Goal: Task Accomplishment & Management: Manage account settings

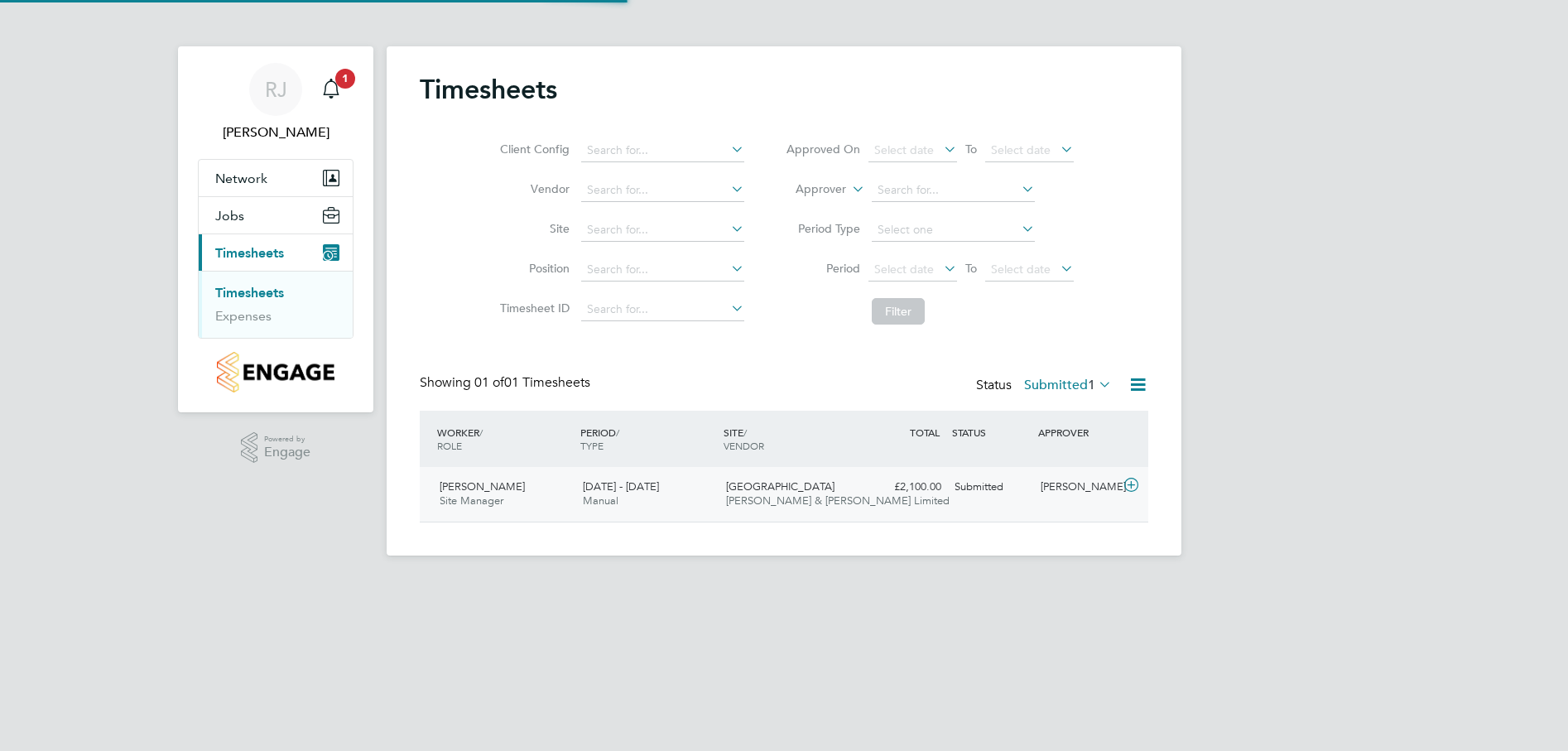
scroll to position [43, 144]
click at [1095, 383] on icon at bounding box center [1095, 385] width 0 height 23
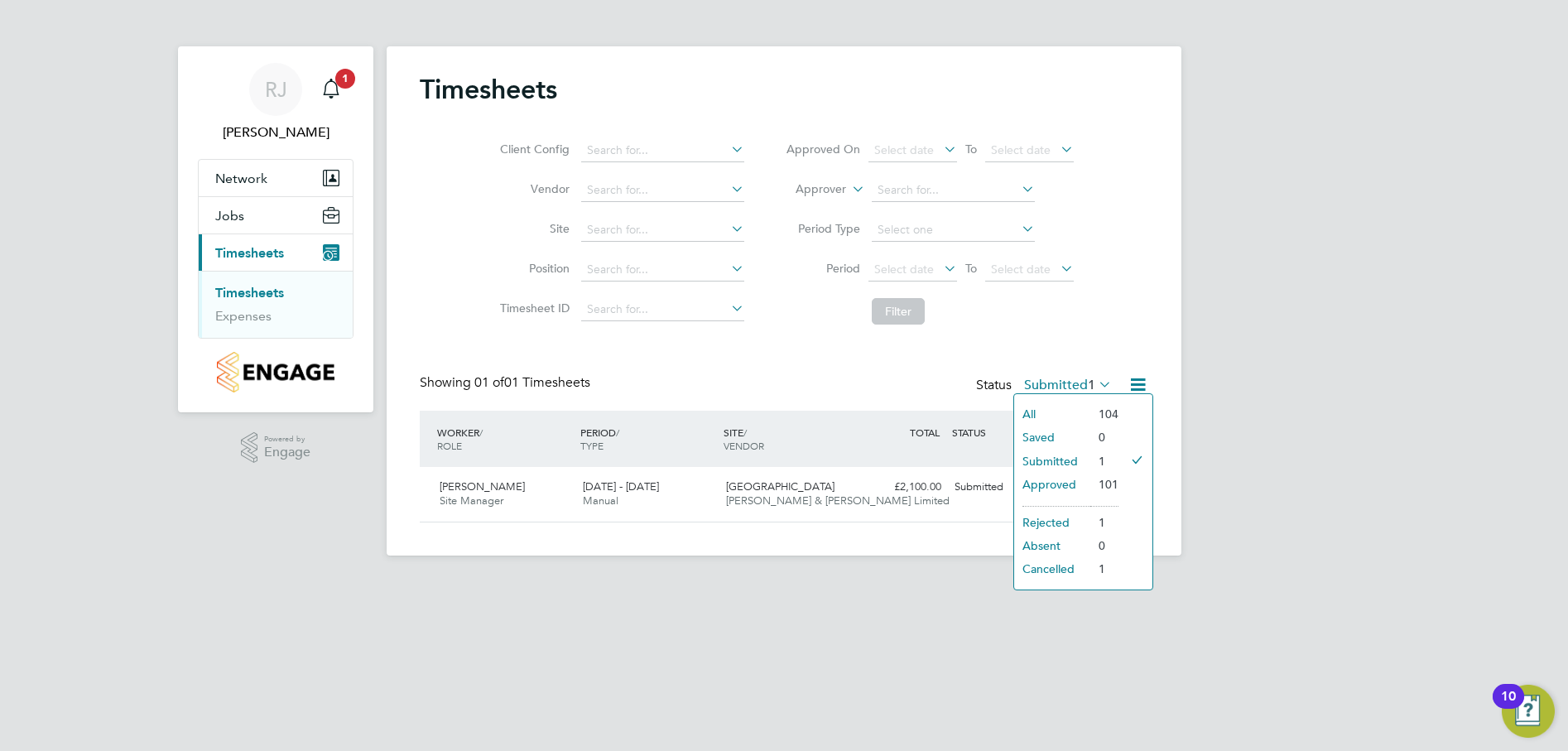
click at [1059, 484] on li "Approved" at bounding box center [1052, 485] width 77 height 23
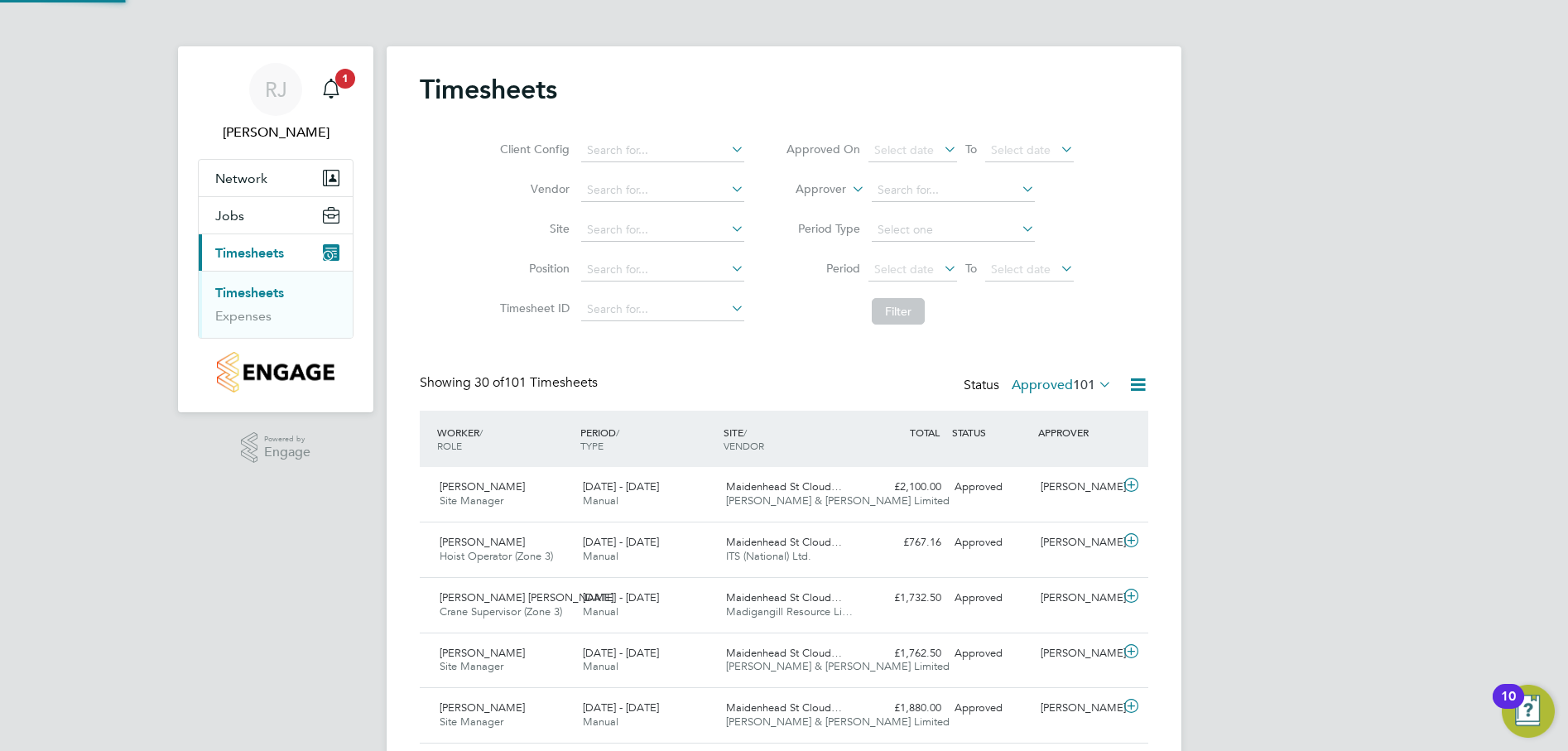
scroll to position [0, 0]
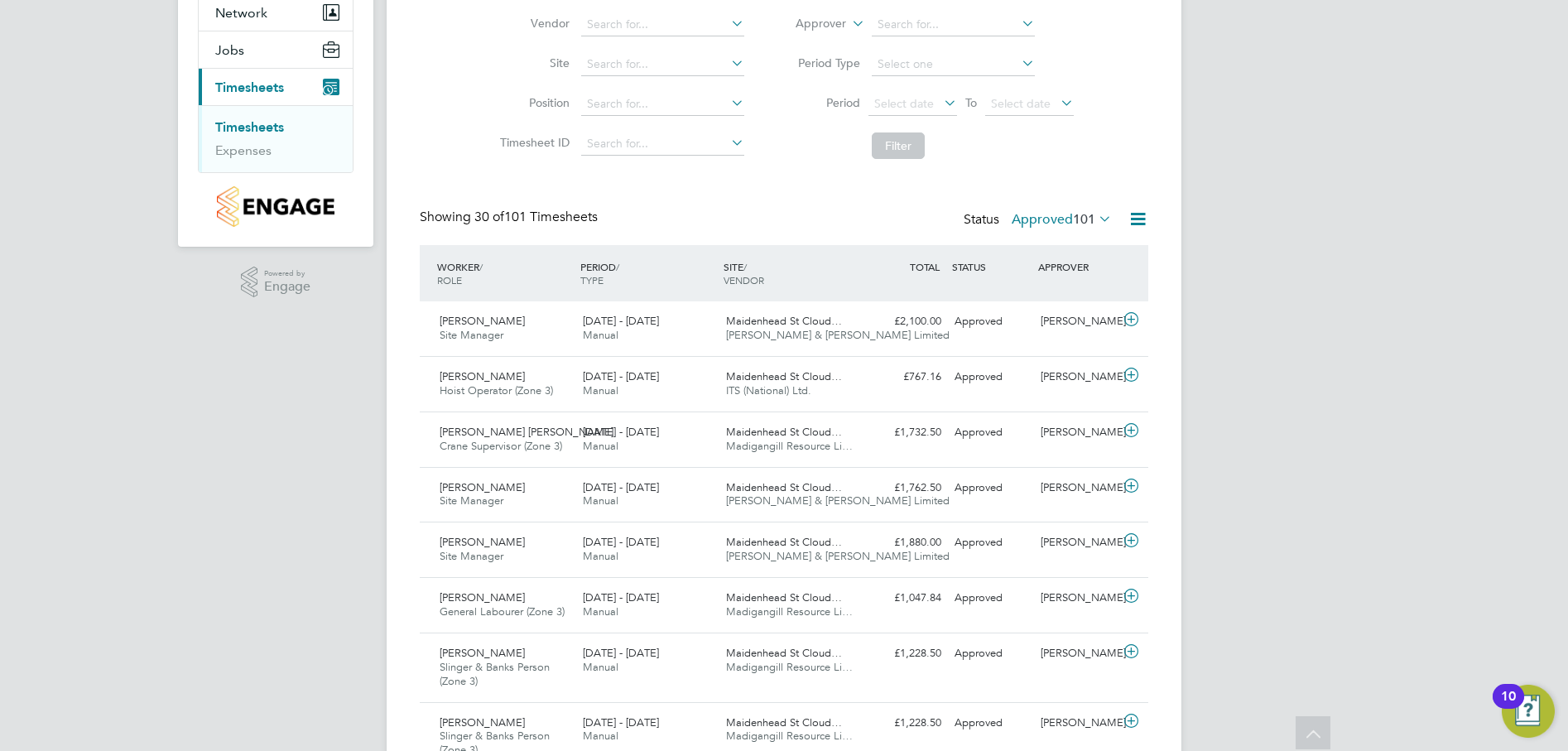
click at [1095, 211] on icon at bounding box center [1095, 219] width 0 height 23
click at [1088, 297] on li "1" at bounding box center [1098, 296] width 28 height 23
click at [1095, 217] on icon at bounding box center [1095, 219] width 0 height 23
click at [1077, 296] on li "Submitted" at bounding box center [1046, 296] width 77 height 23
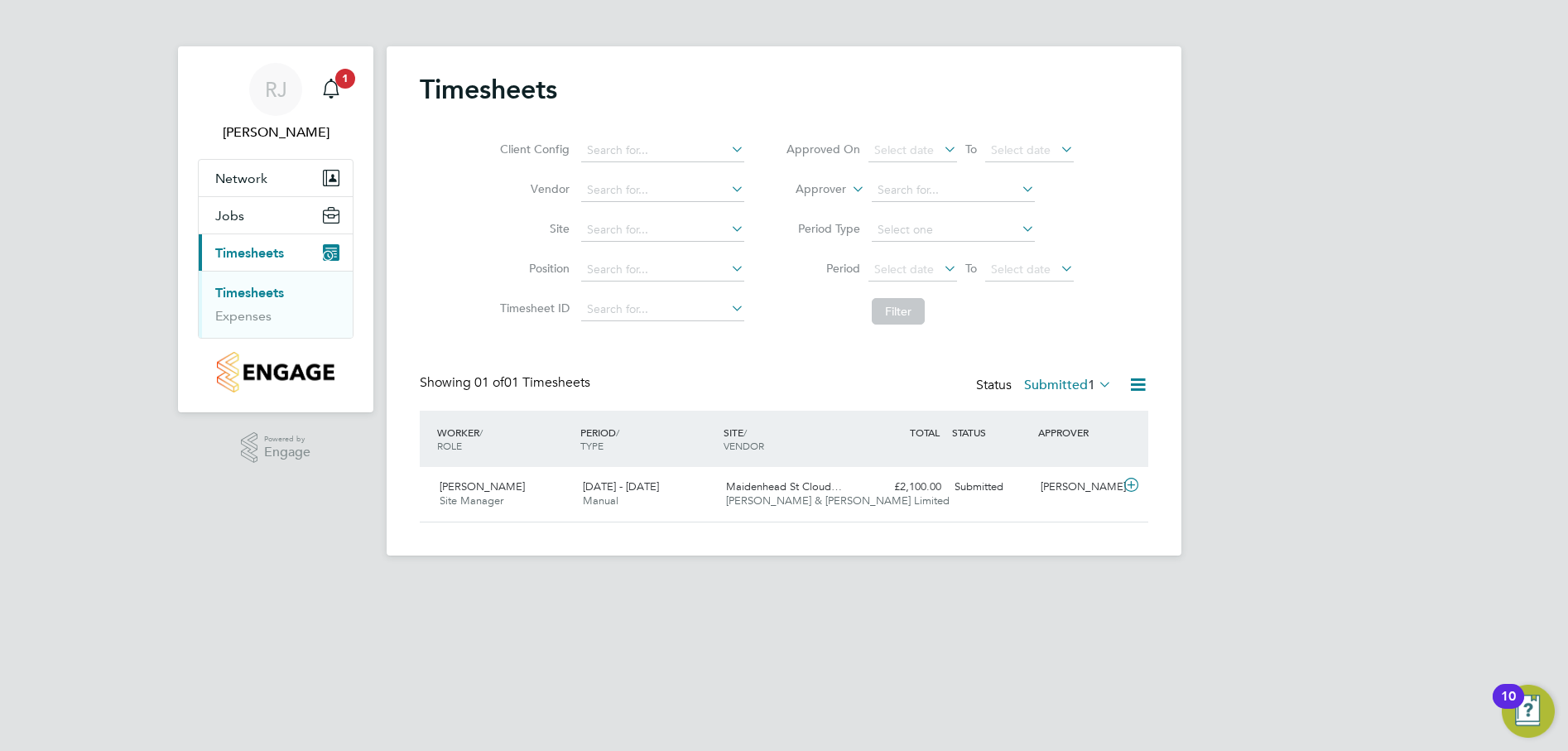
click at [1042, 582] on html "[PERSON_NAME] Notifications 1 Applications: Network Team Members Sites Jobs Vac…" at bounding box center [784, 291] width 1568 height 582
click at [1095, 384] on icon at bounding box center [1095, 385] width 0 height 23
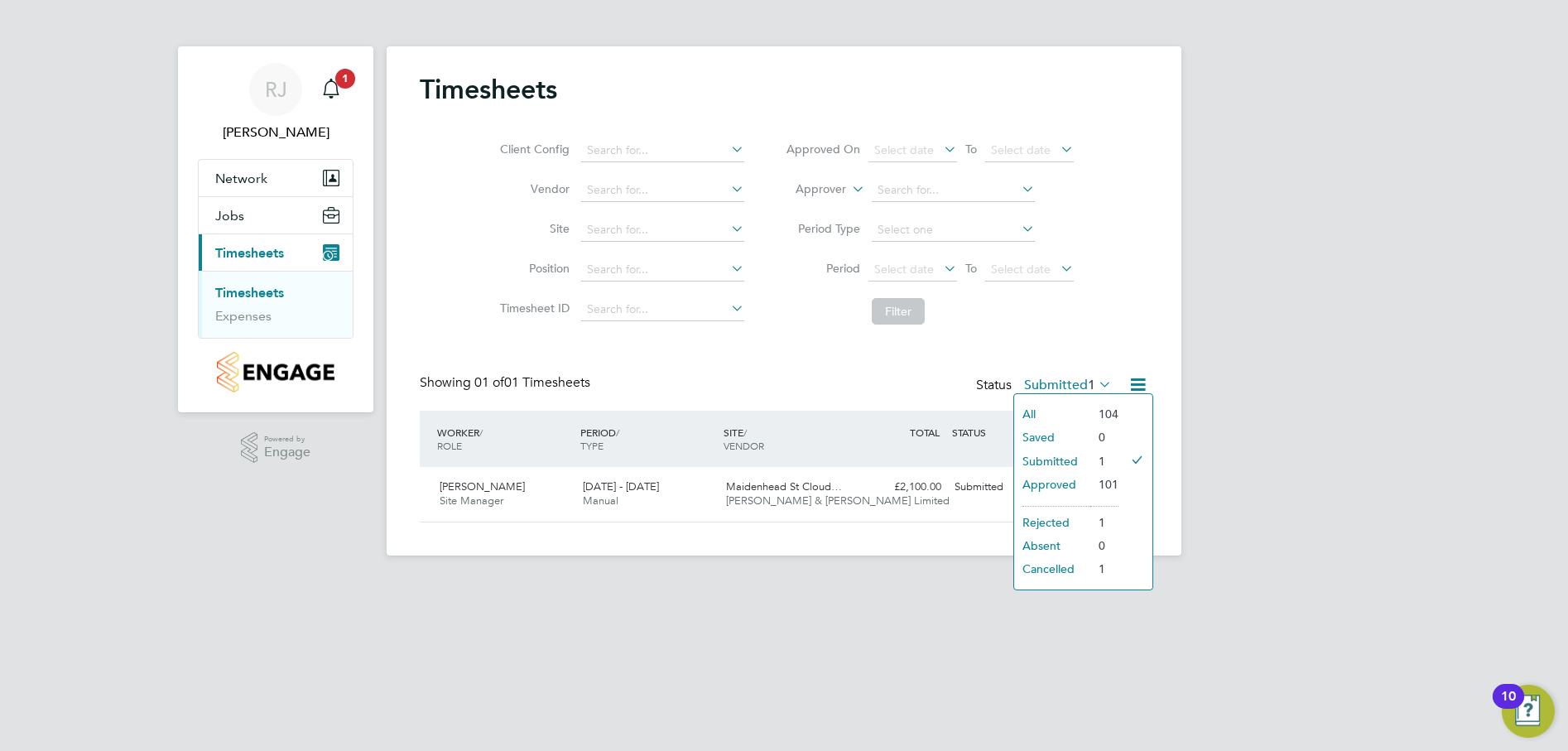
click at [1069, 483] on li "Approved" at bounding box center [1052, 485] width 77 height 23
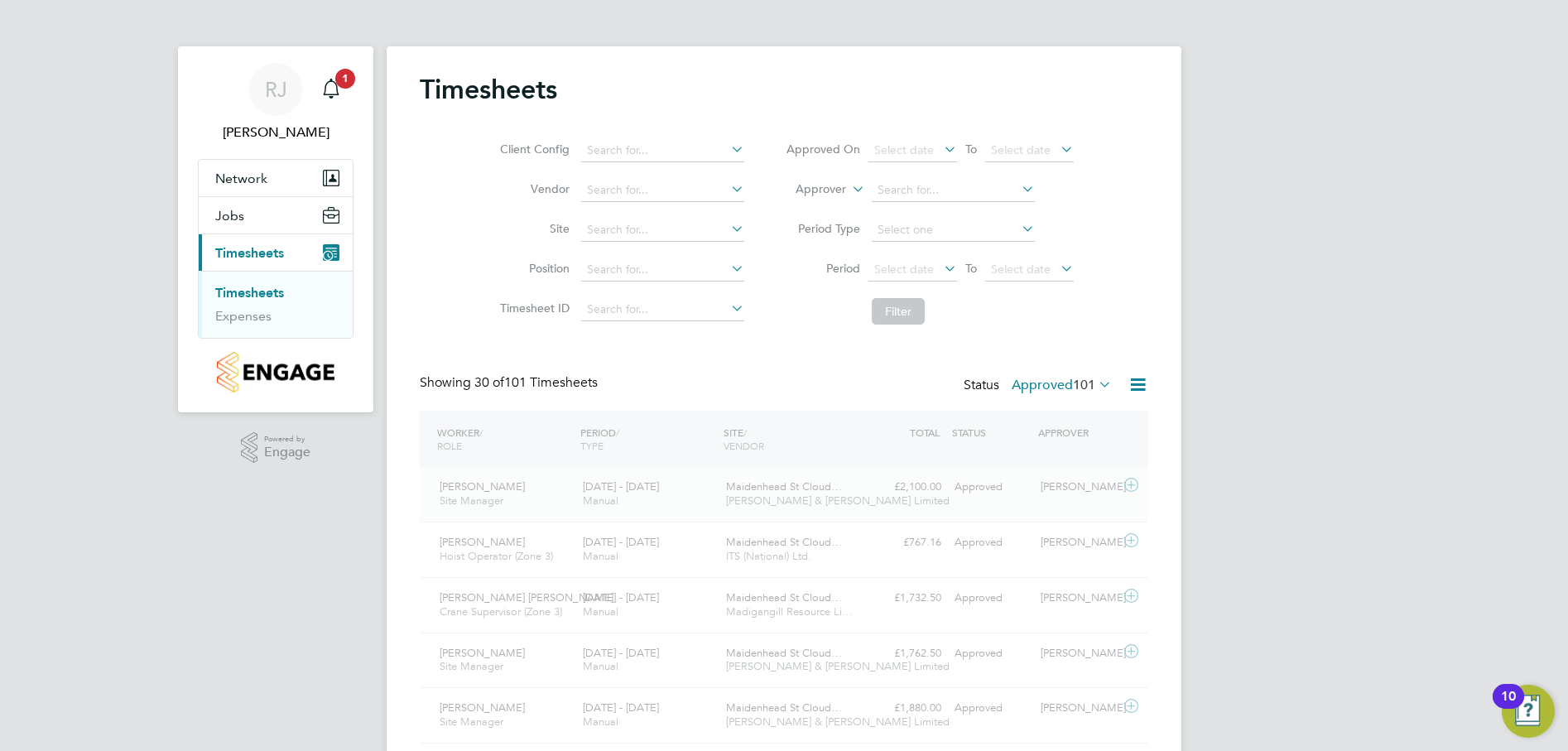
scroll to position [43, 144]
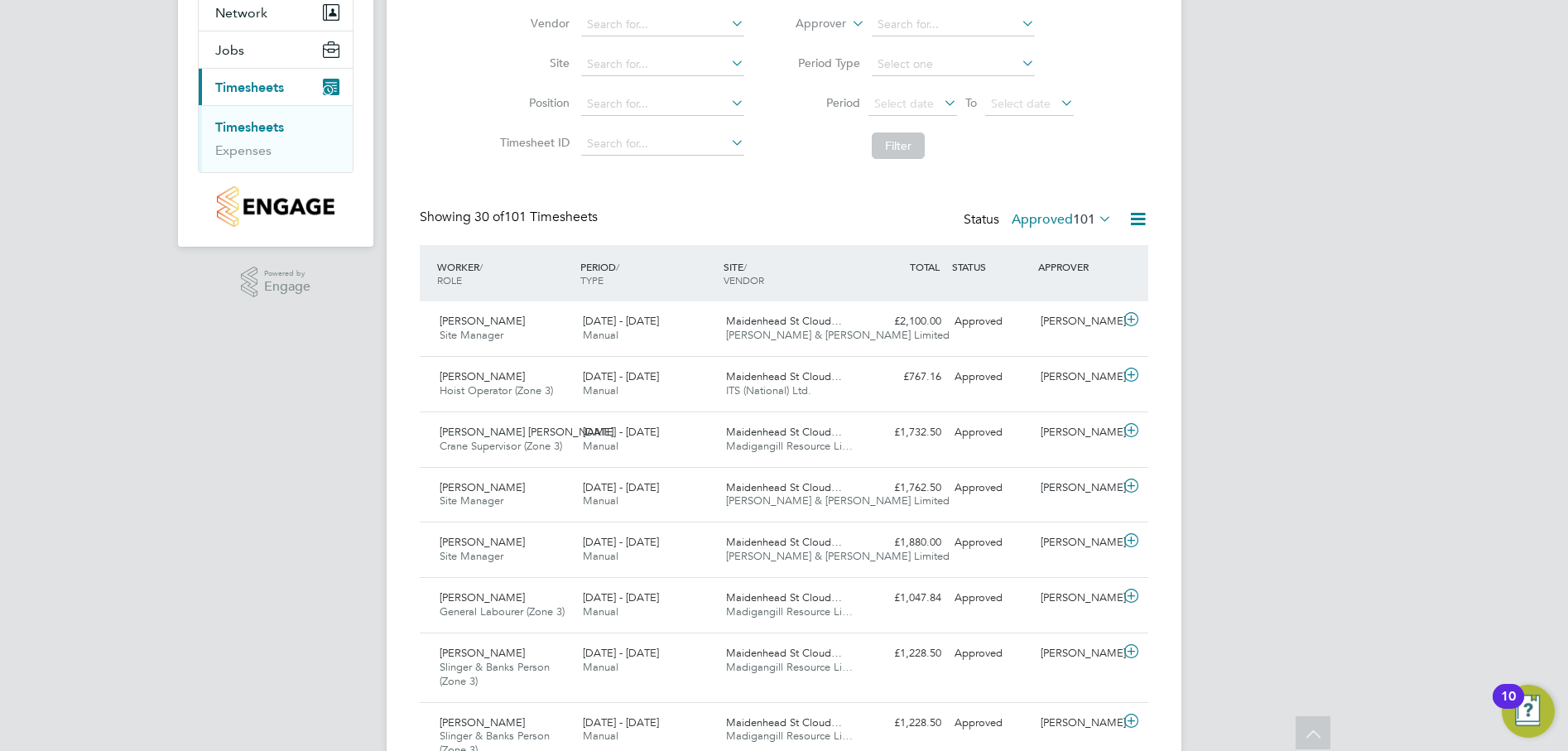
click at [1128, 316] on icon at bounding box center [1131, 320] width 20 height 14
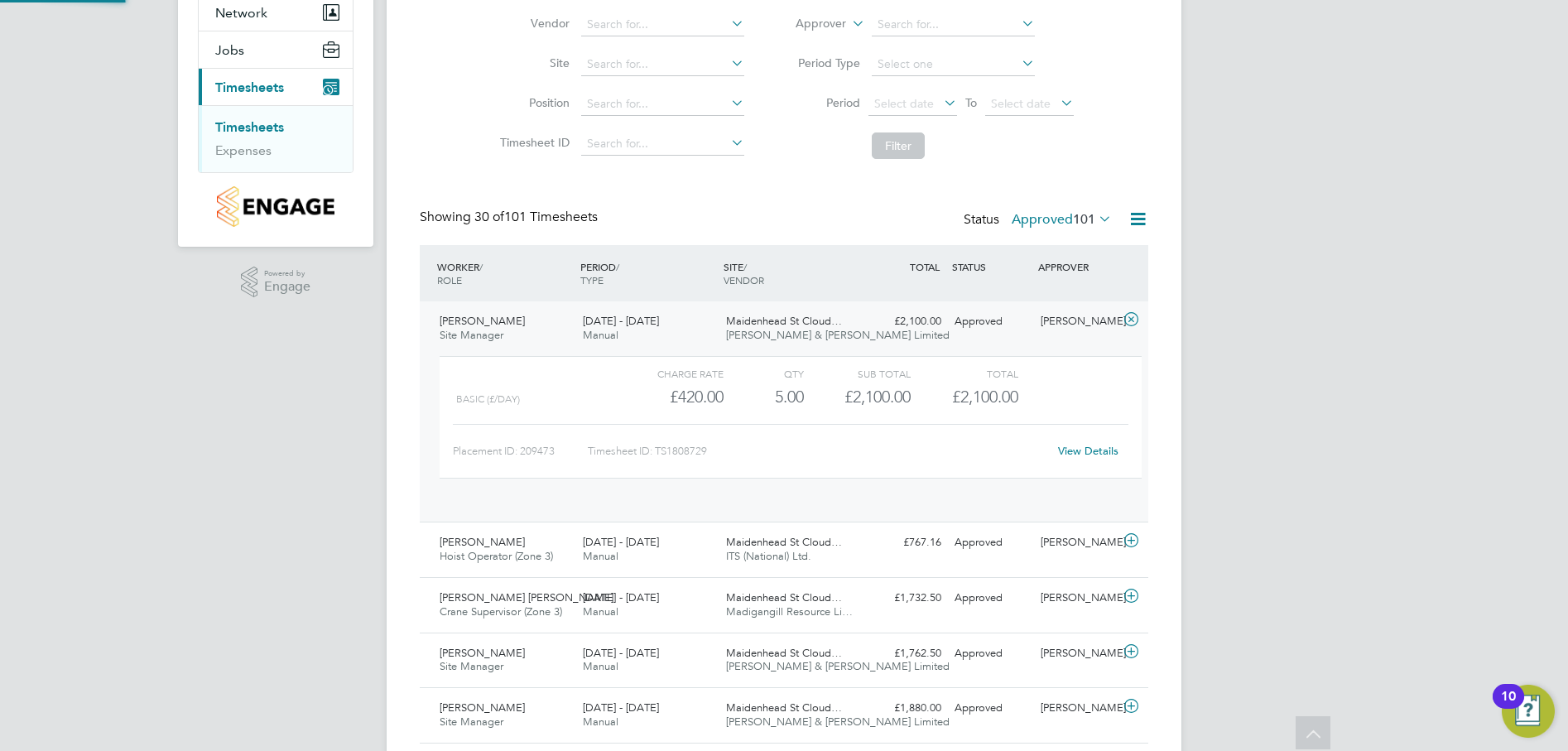
scroll to position [28, 162]
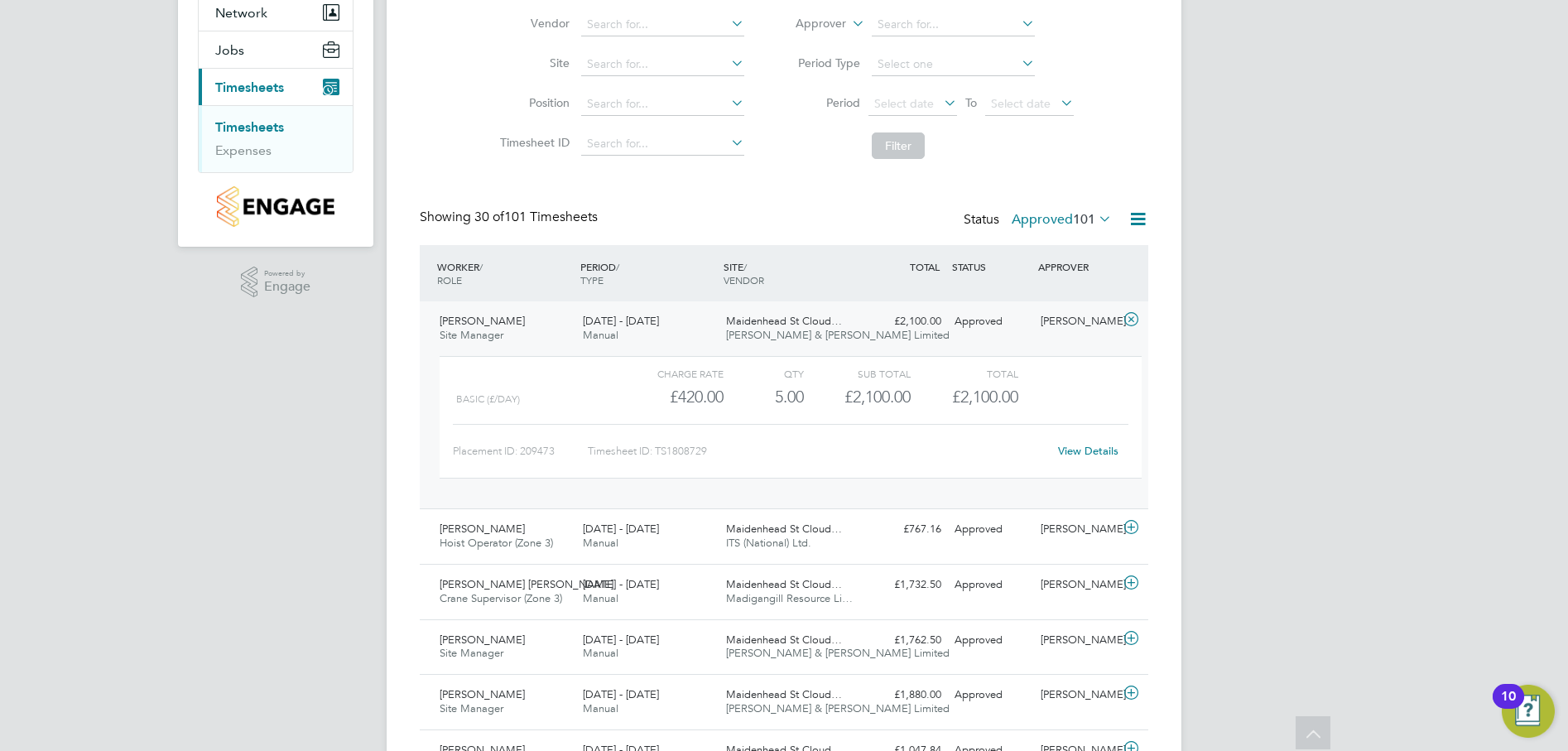
click at [1091, 449] on link "View Details" at bounding box center [1089, 451] width 60 height 15
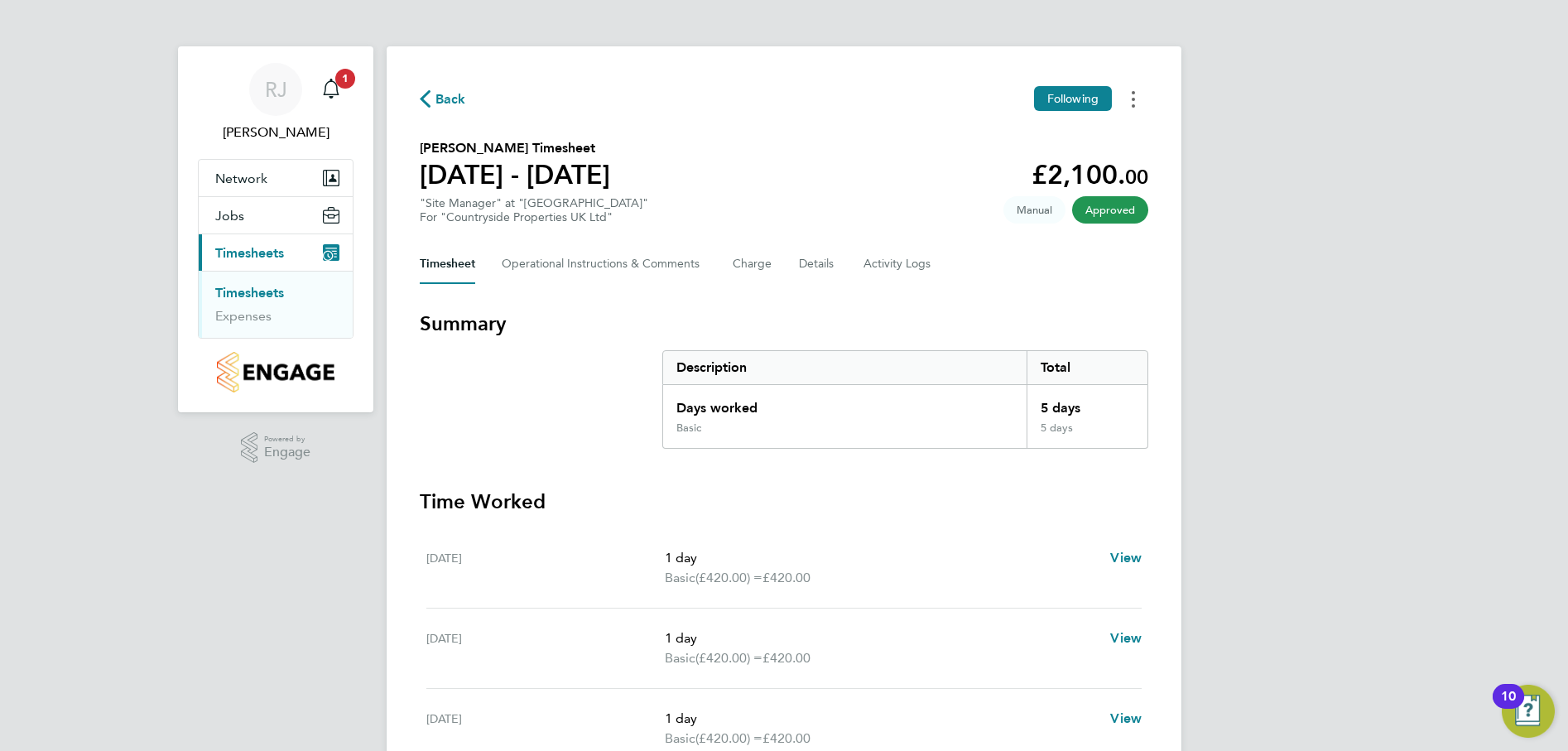
click at [1135, 104] on button "Timesheets Menu" at bounding box center [1133, 99] width 30 height 26
click at [936, 226] on div "Back Following Download timesheet Dimitar Vasilev's Timesheet 11 - 17 Aug 2025 …" at bounding box center [784, 569] width 795 height 1045
click at [269, 293] on link "Timesheets" at bounding box center [249, 293] width 69 height 16
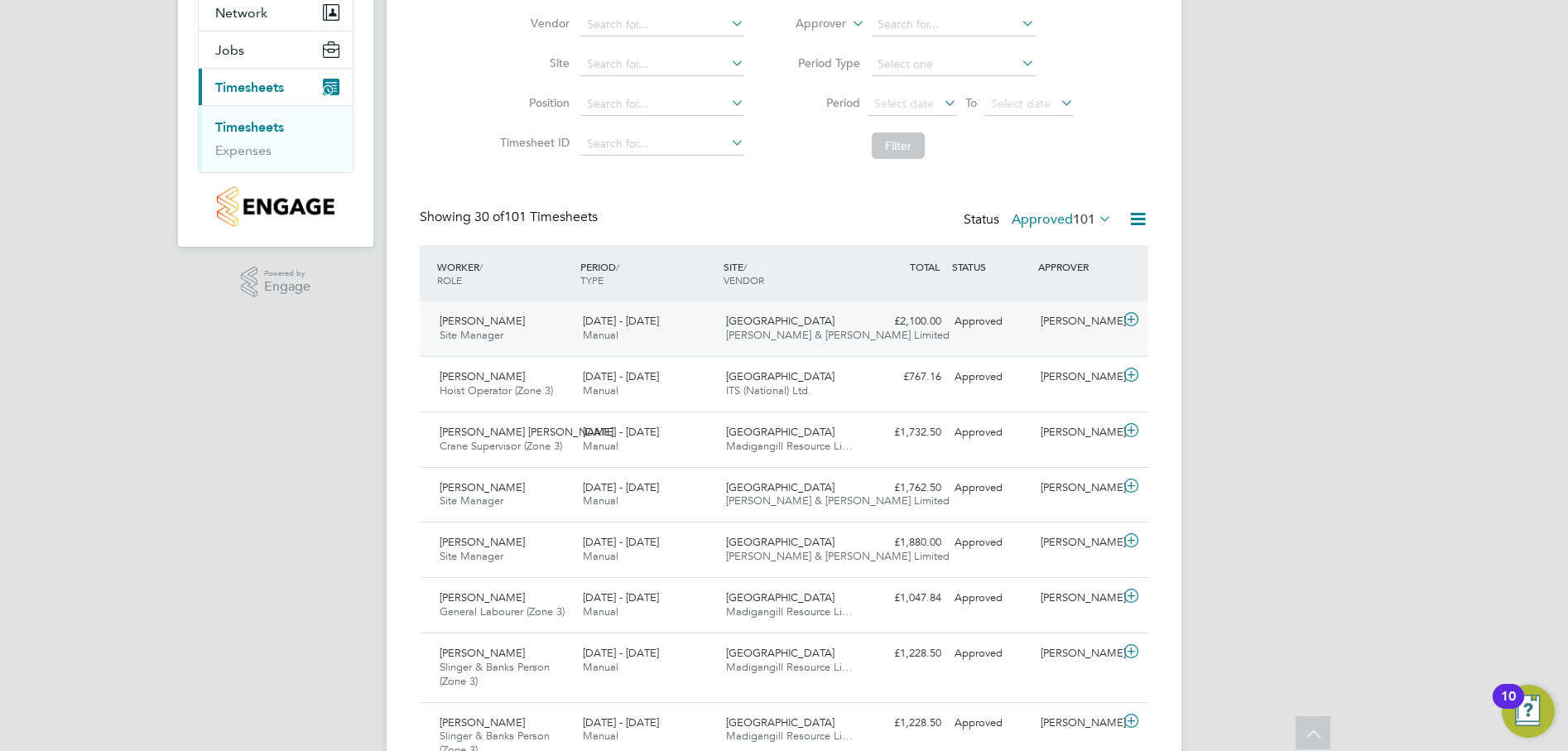
click at [1129, 317] on icon at bounding box center [1131, 320] width 20 height 14
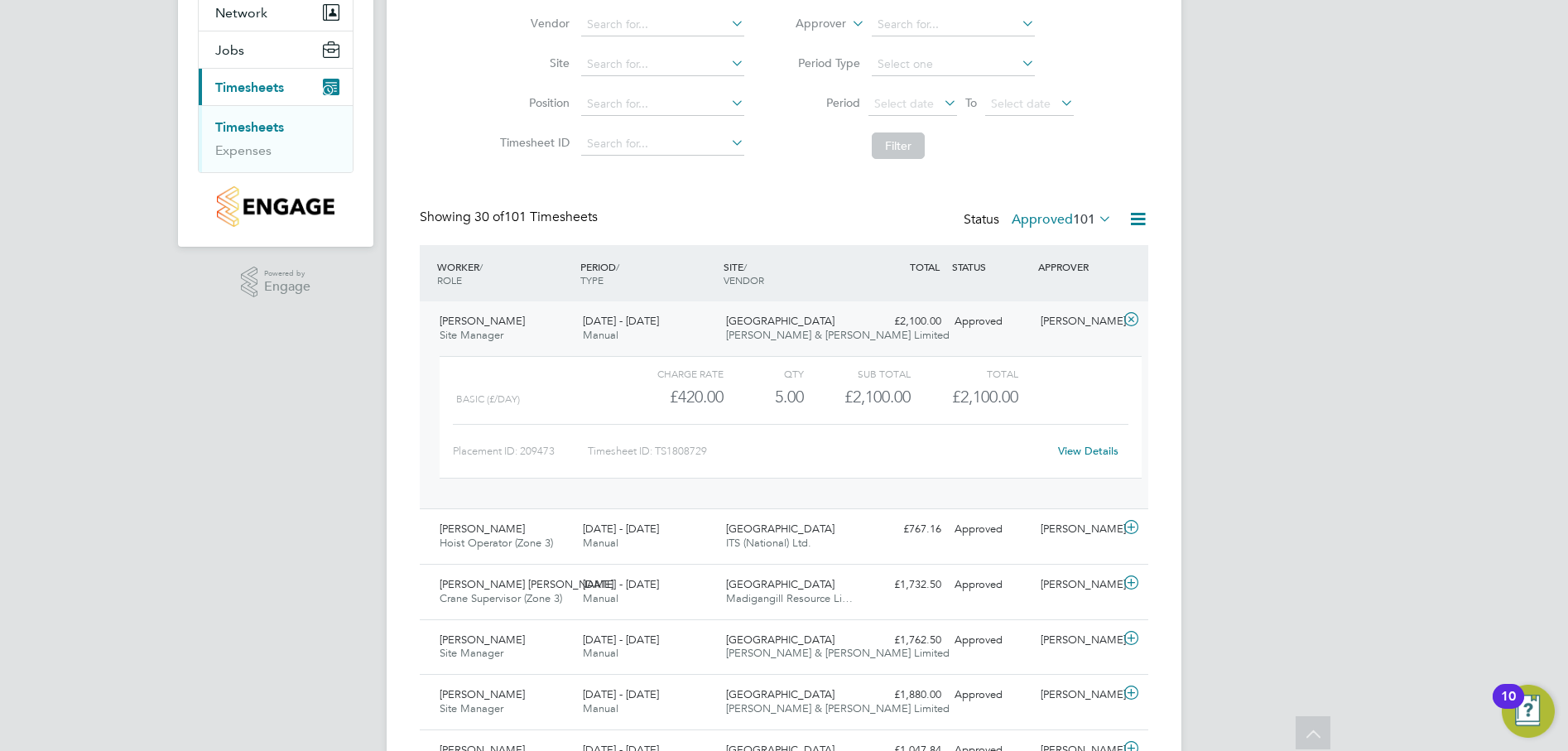
click at [1087, 448] on link "View Details" at bounding box center [1089, 451] width 60 height 15
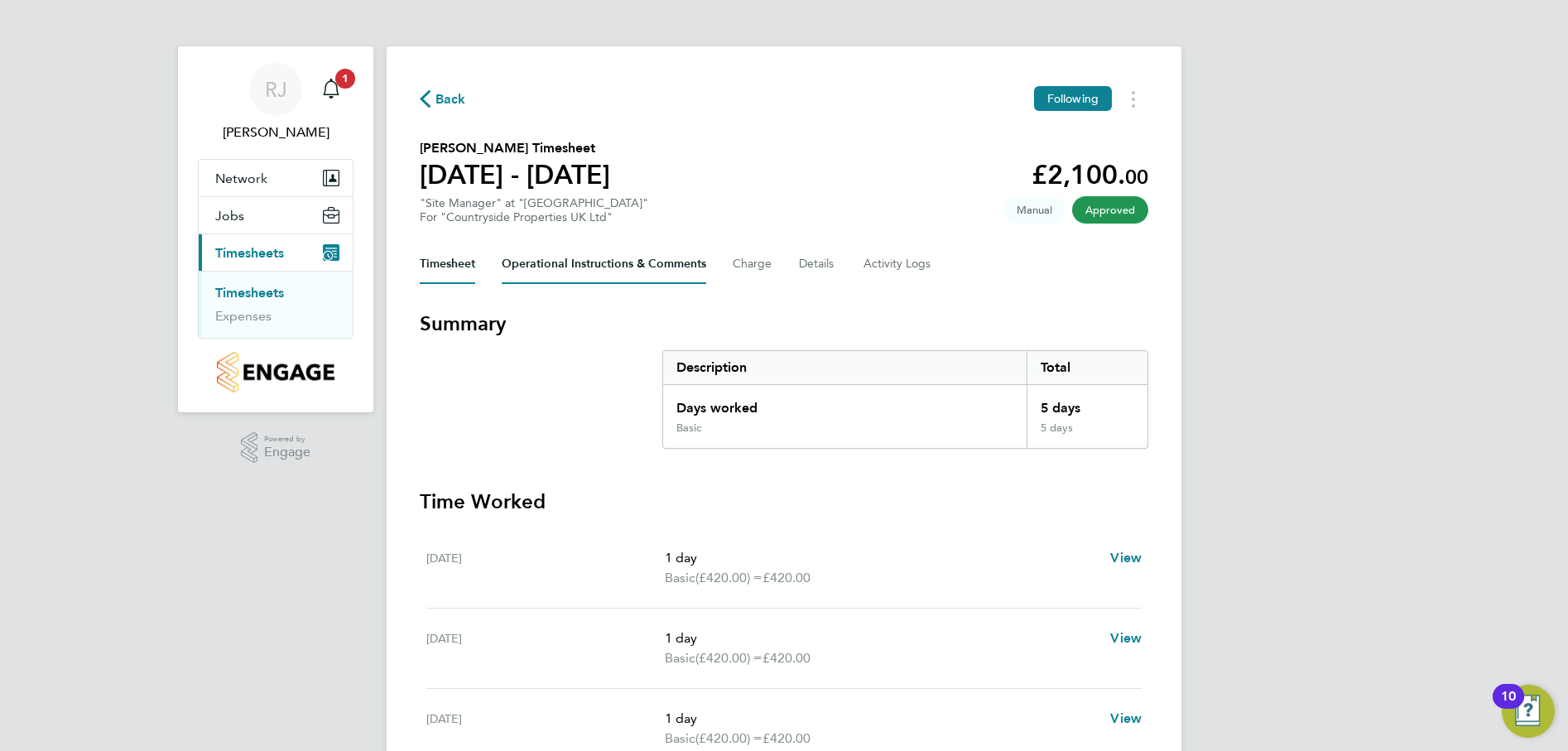
click at [608, 264] on Comments-tab "Operational Instructions & Comments" at bounding box center [603, 264] width 204 height 40
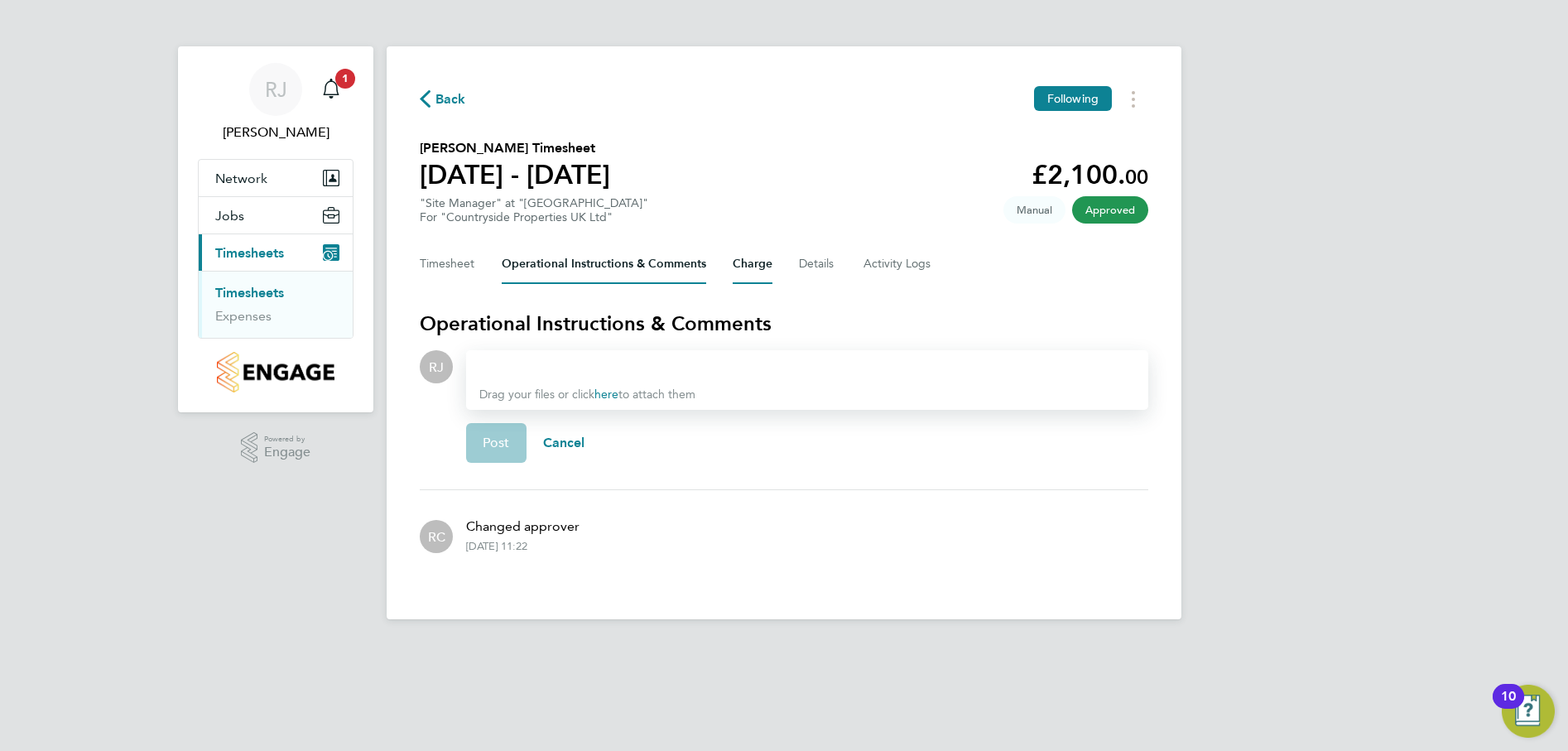
click at [751, 265] on button "Charge" at bounding box center [753, 264] width 40 height 40
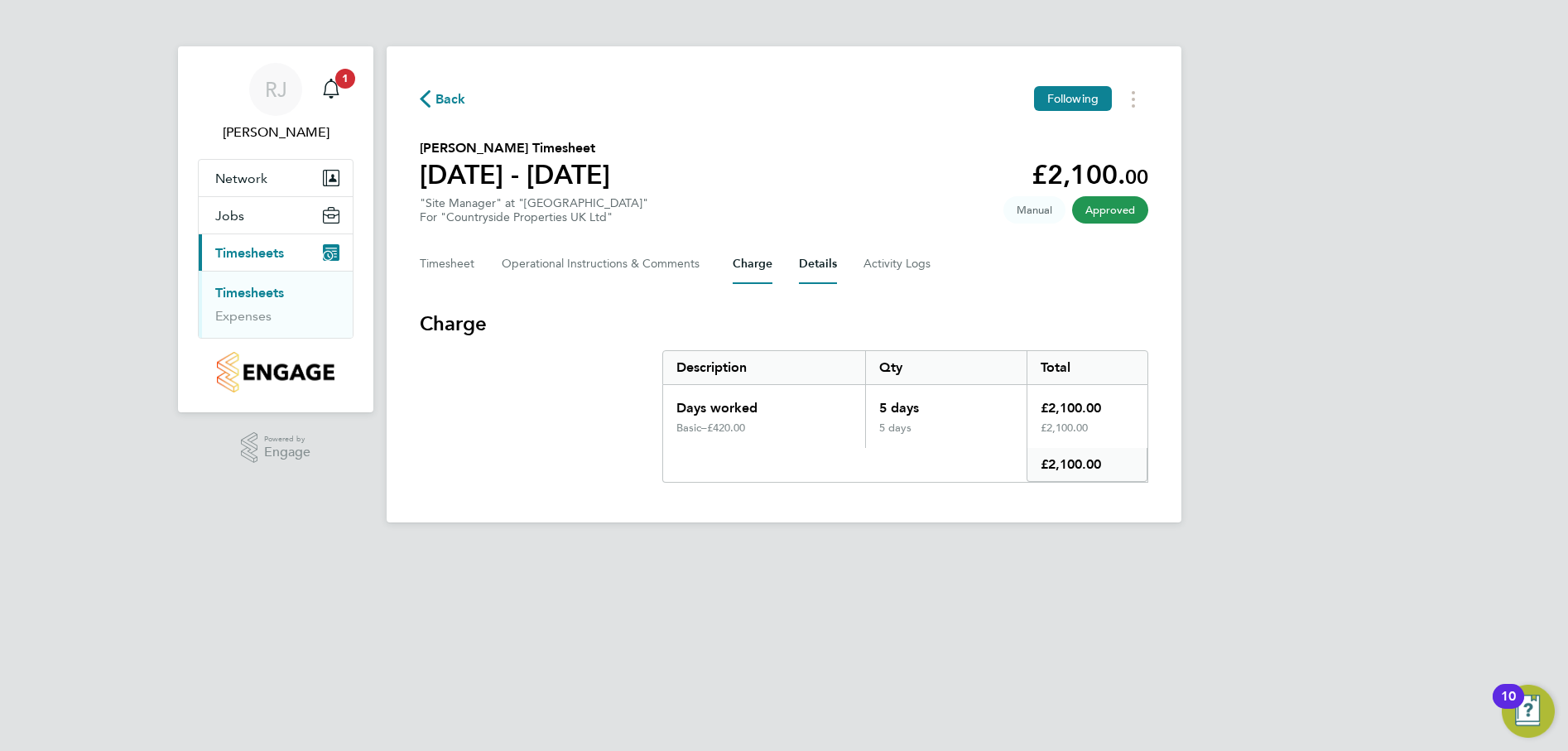
click at [817, 265] on button "Details" at bounding box center [817, 264] width 38 height 40
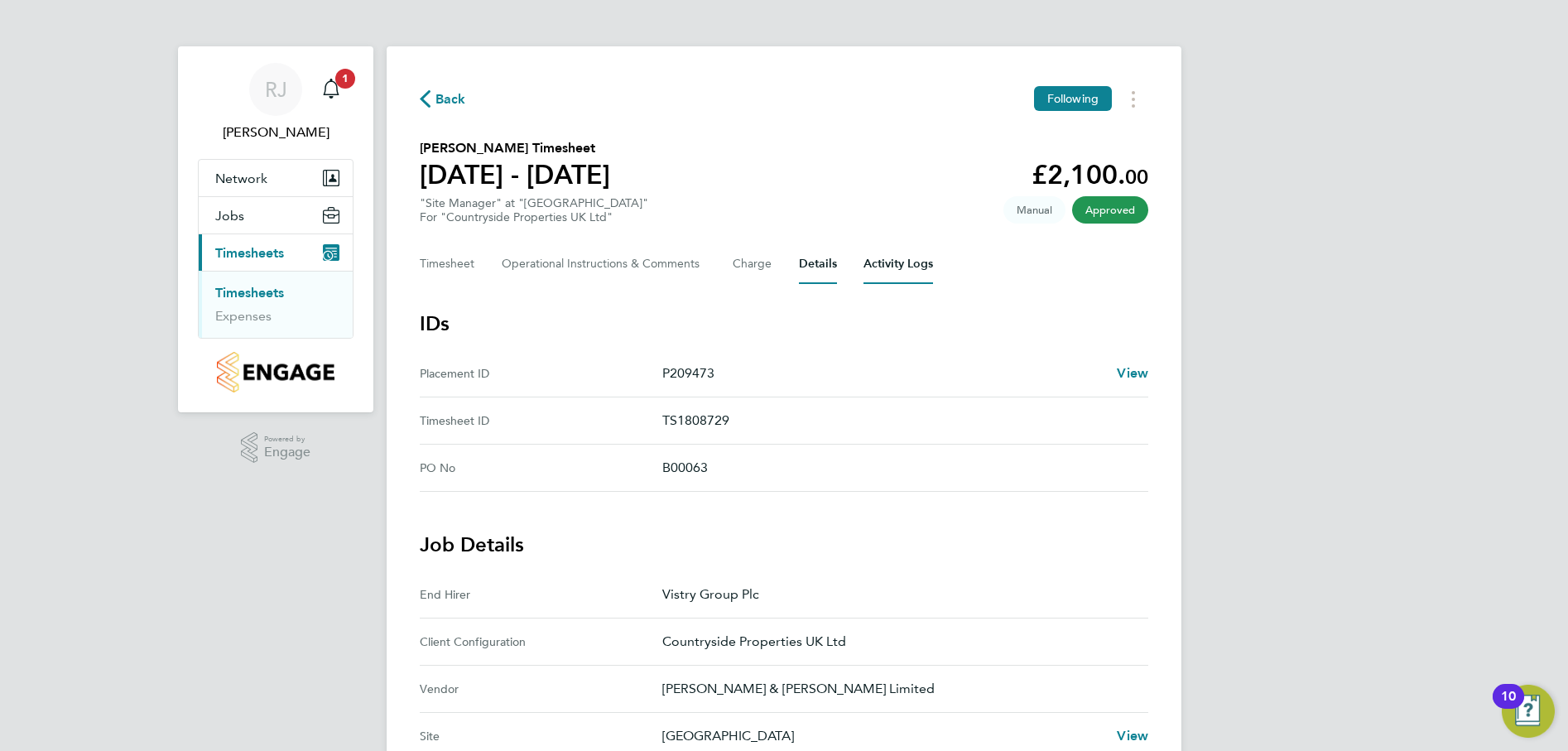
click at [887, 266] on Logs-tab "Activity Logs" at bounding box center [899, 264] width 70 height 40
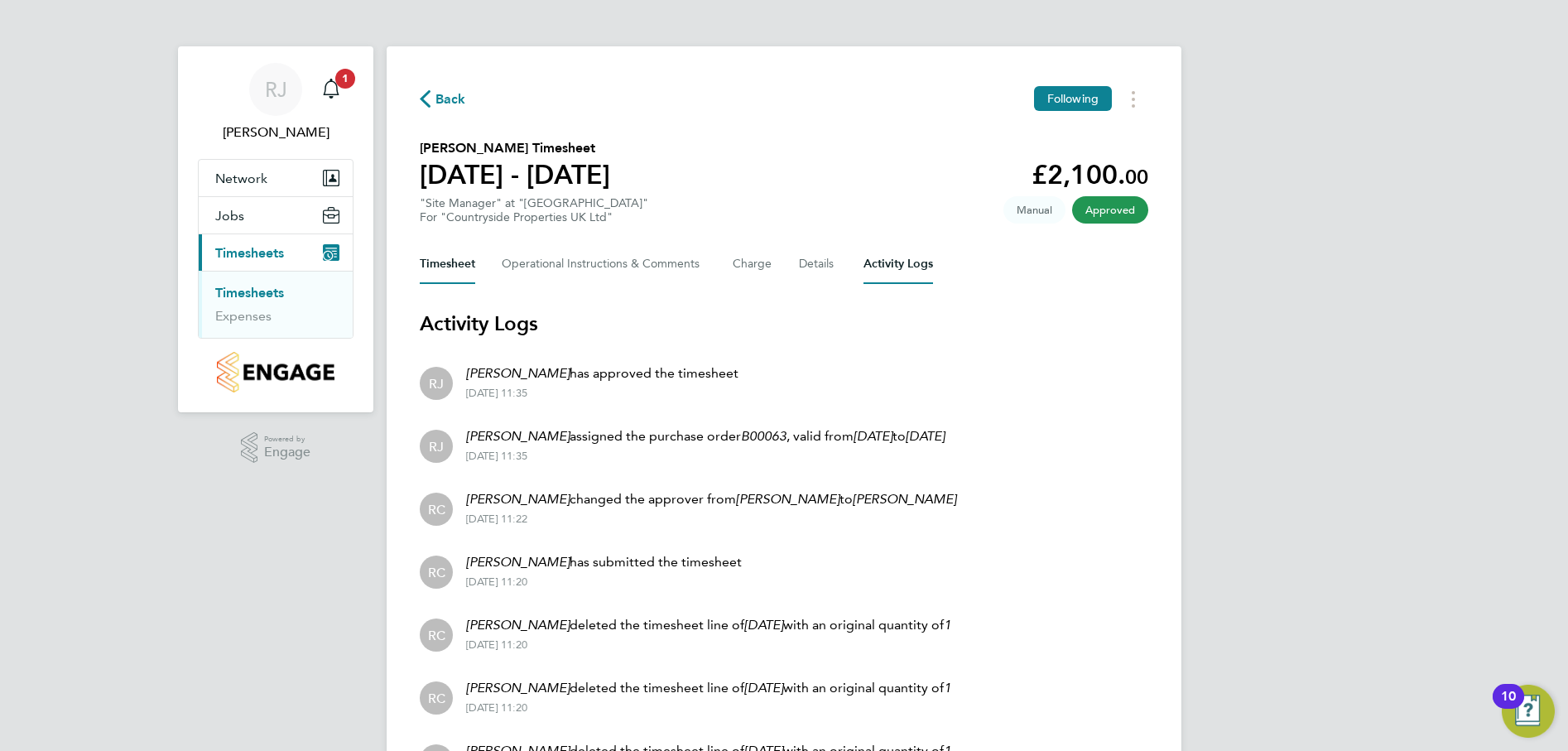
click at [438, 263] on button "Timesheet" at bounding box center [446, 264] width 55 height 40
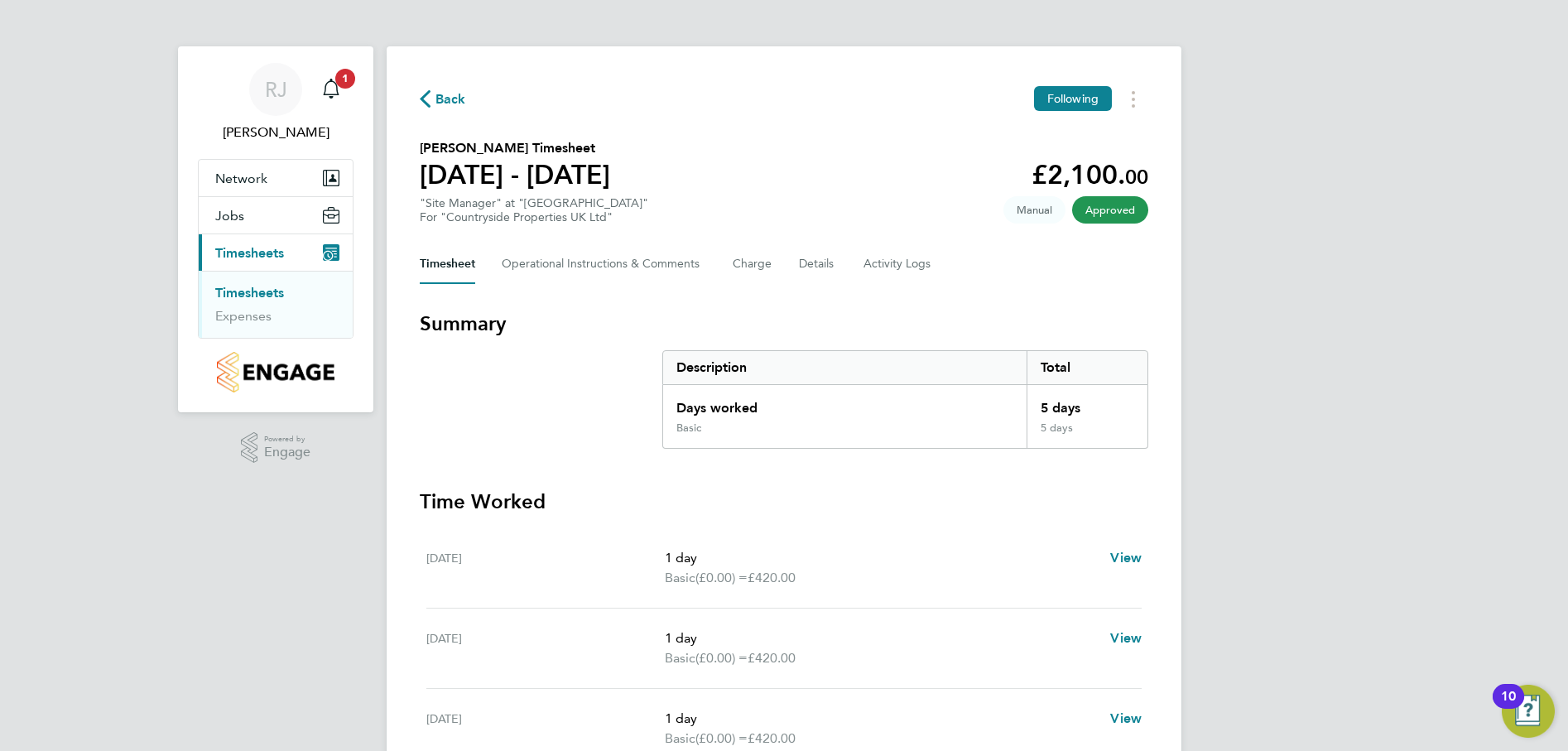
click at [268, 294] on link "Timesheets" at bounding box center [249, 293] width 69 height 16
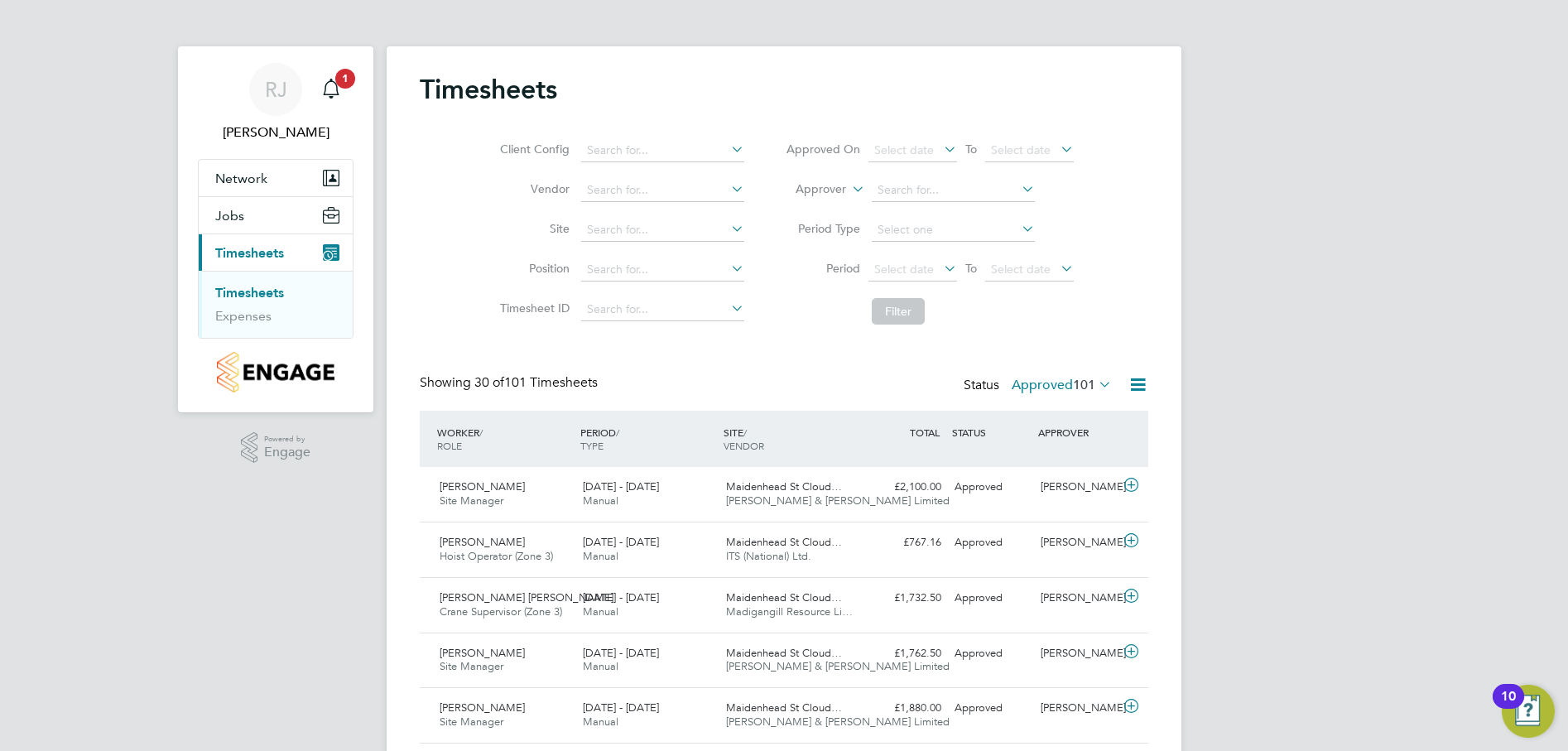
click at [1095, 384] on icon at bounding box center [1095, 385] width 0 height 23
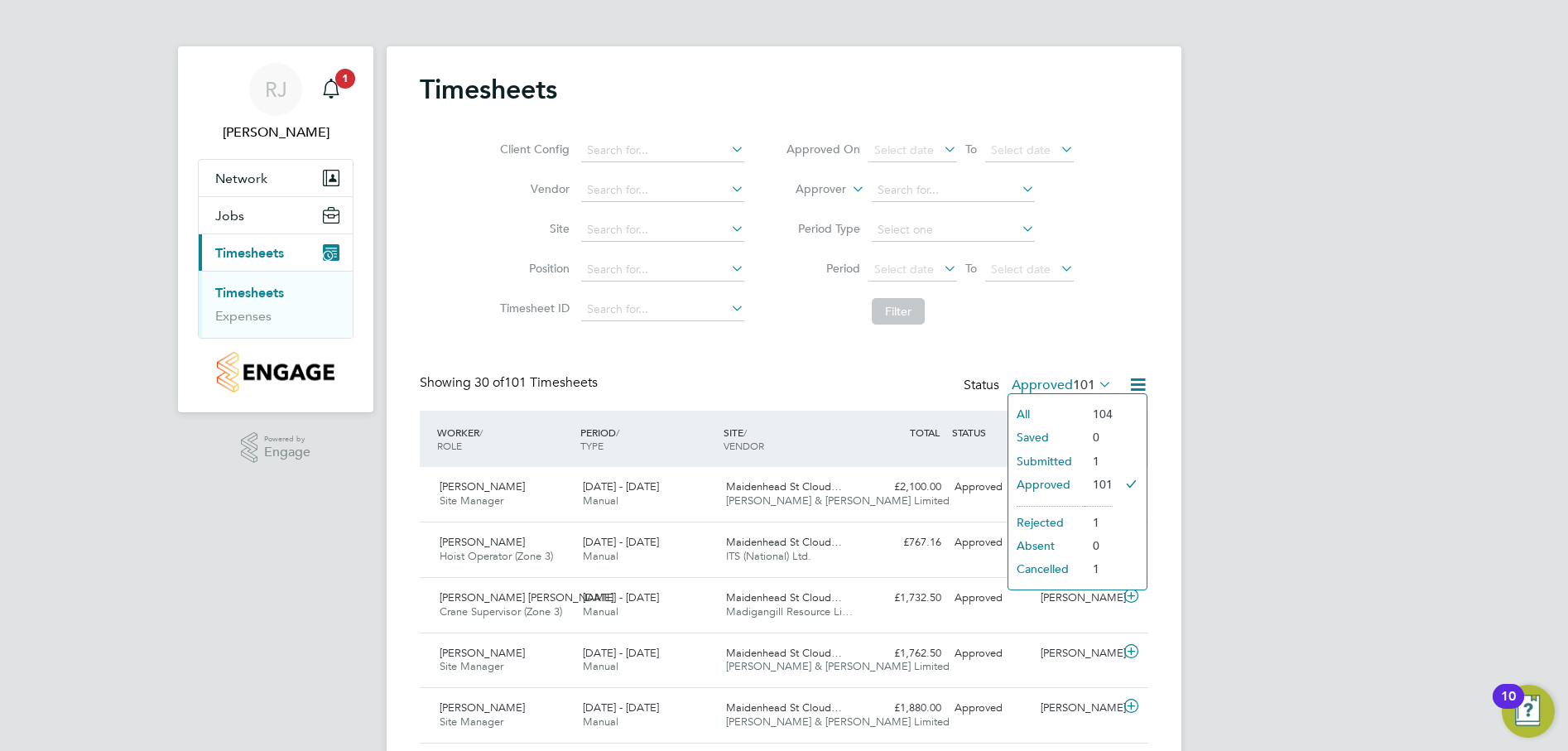
click at [1062, 465] on li "Submitted" at bounding box center [1046, 461] width 77 height 23
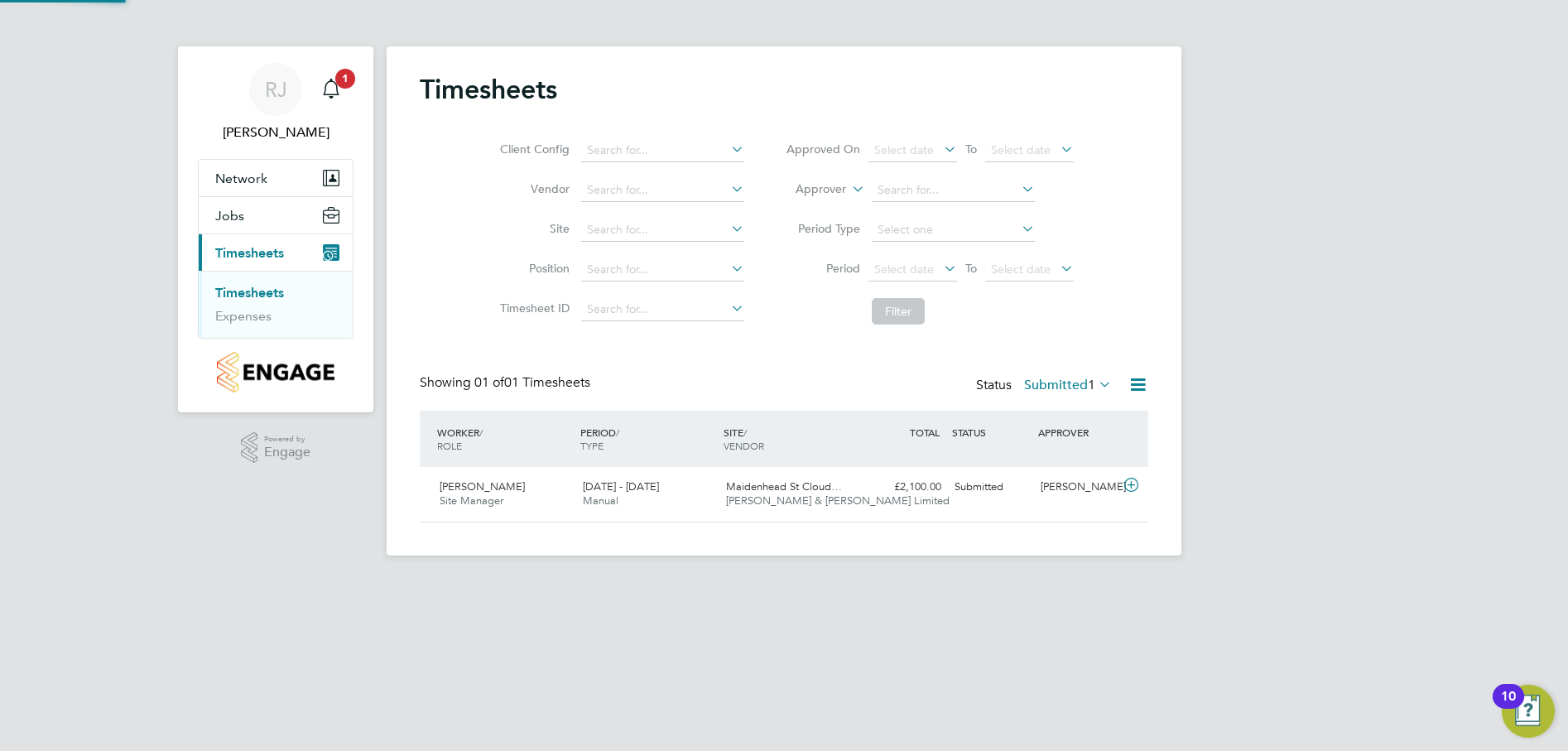
scroll to position [43, 144]
click at [344, 85] on span "1" at bounding box center [345, 78] width 20 height 20
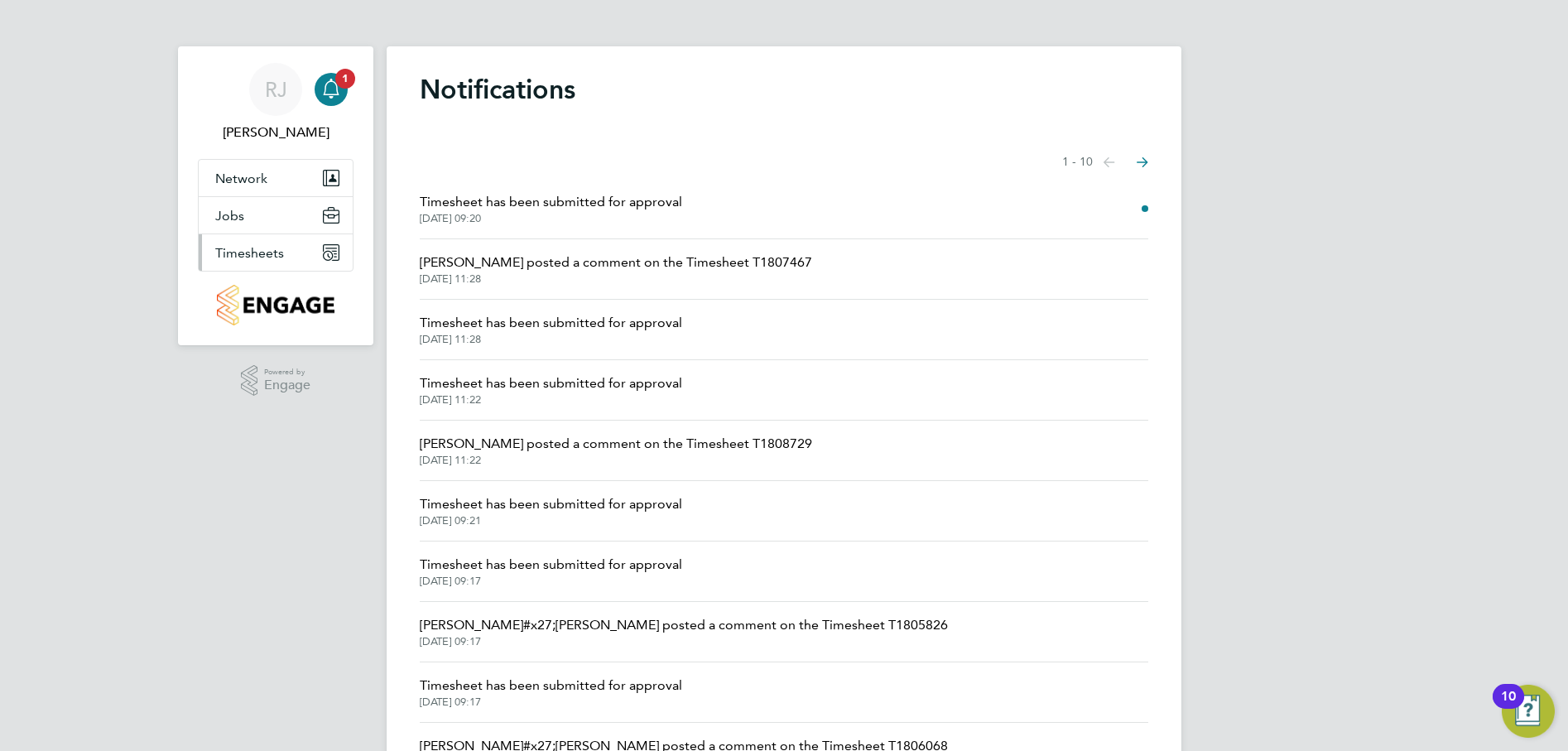
click at [262, 249] on span "Timesheets" at bounding box center [249, 253] width 69 height 16
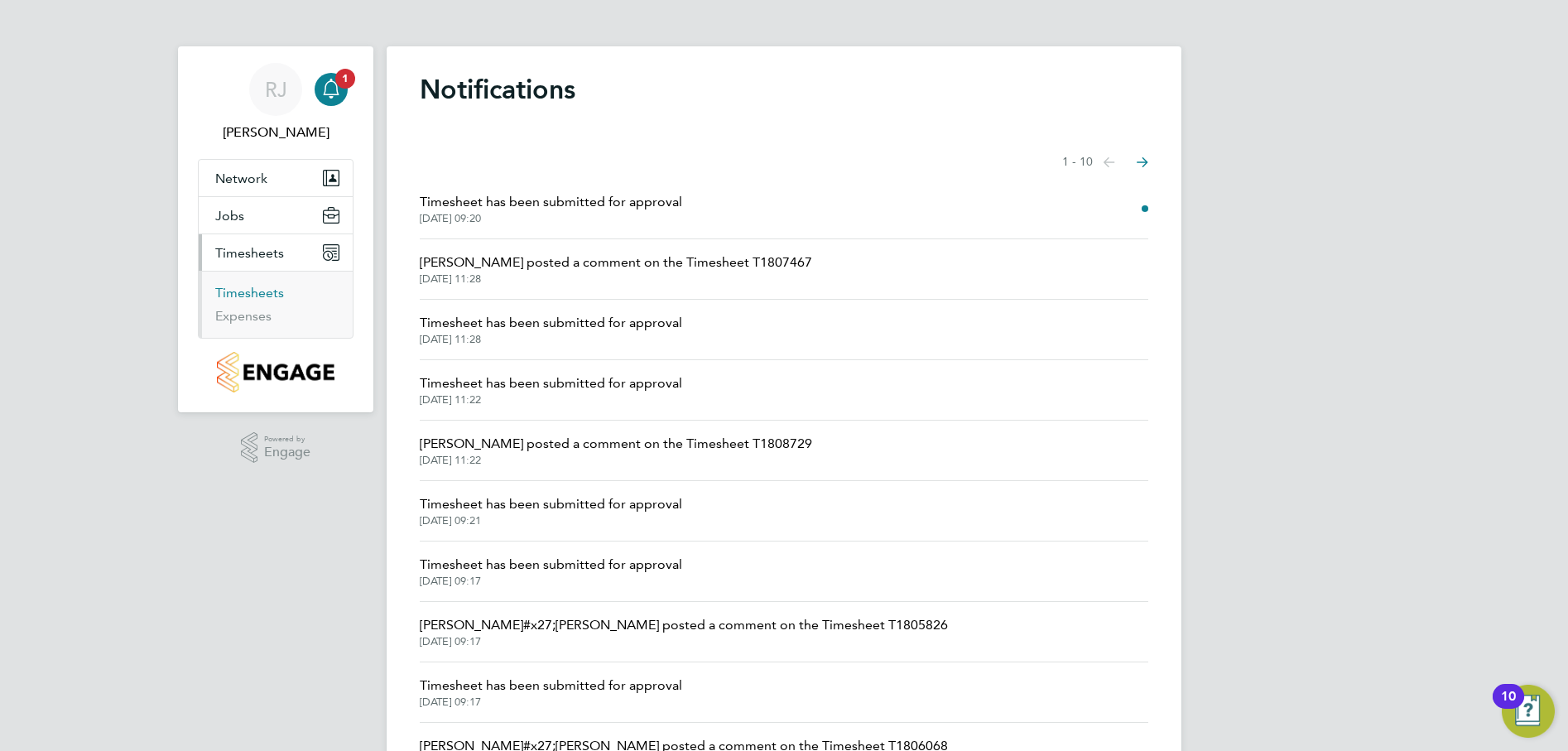
click at [262, 289] on link "Timesheets" at bounding box center [249, 293] width 69 height 16
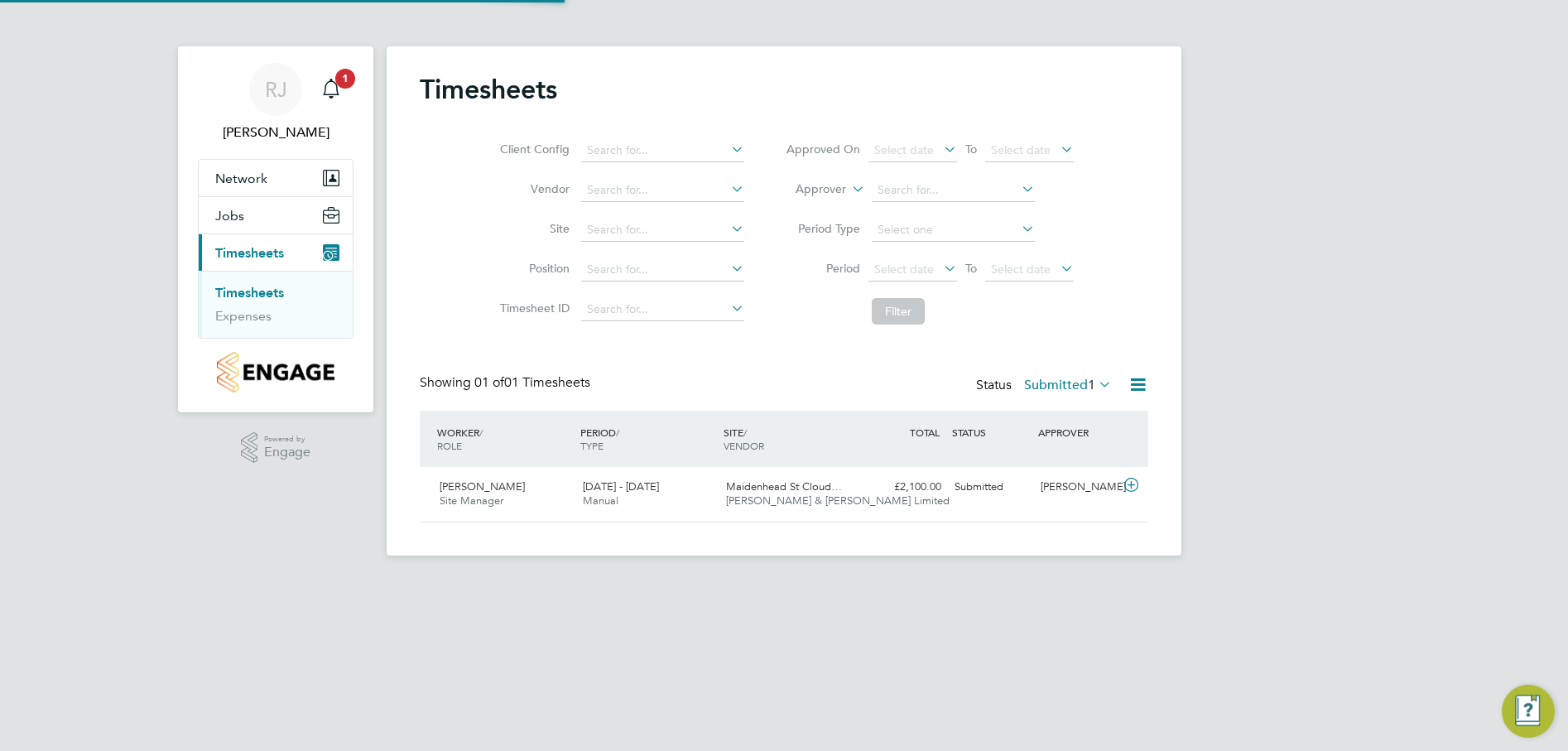
scroll to position [43, 144]
click at [466, 488] on span "[PERSON_NAME]" at bounding box center [482, 486] width 85 height 15
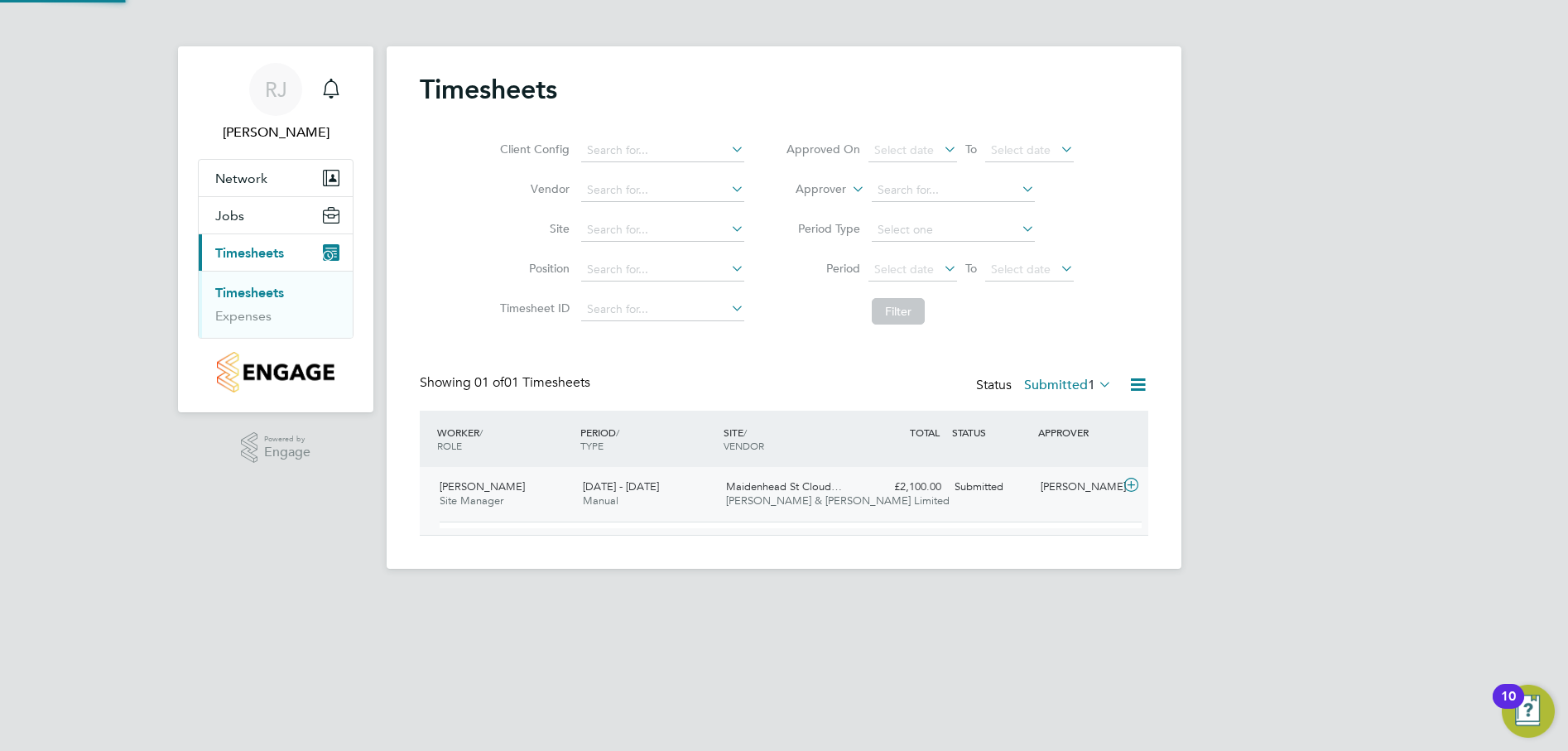
scroll to position [28, 162]
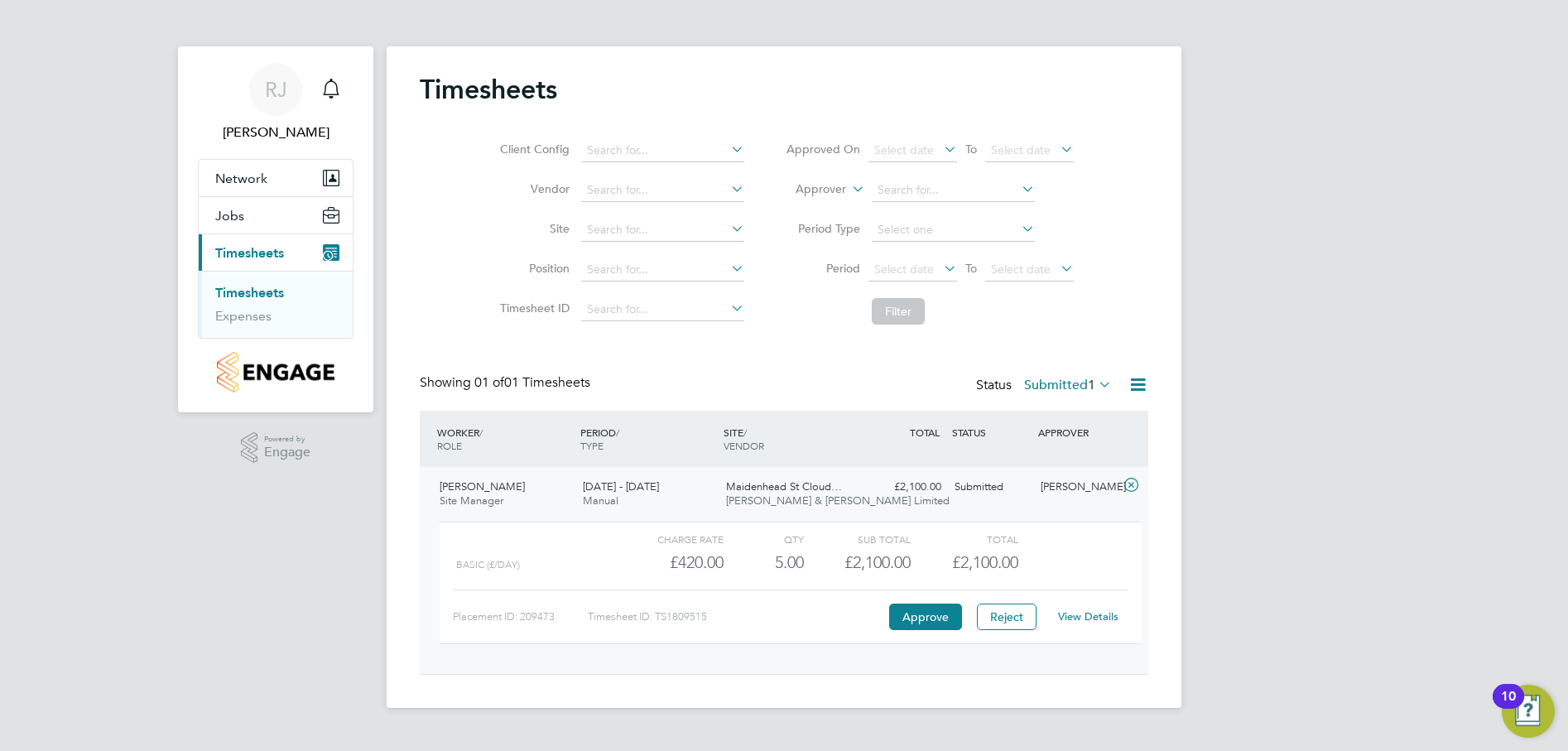
click at [1090, 619] on link "View Details" at bounding box center [1089, 616] width 60 height 15
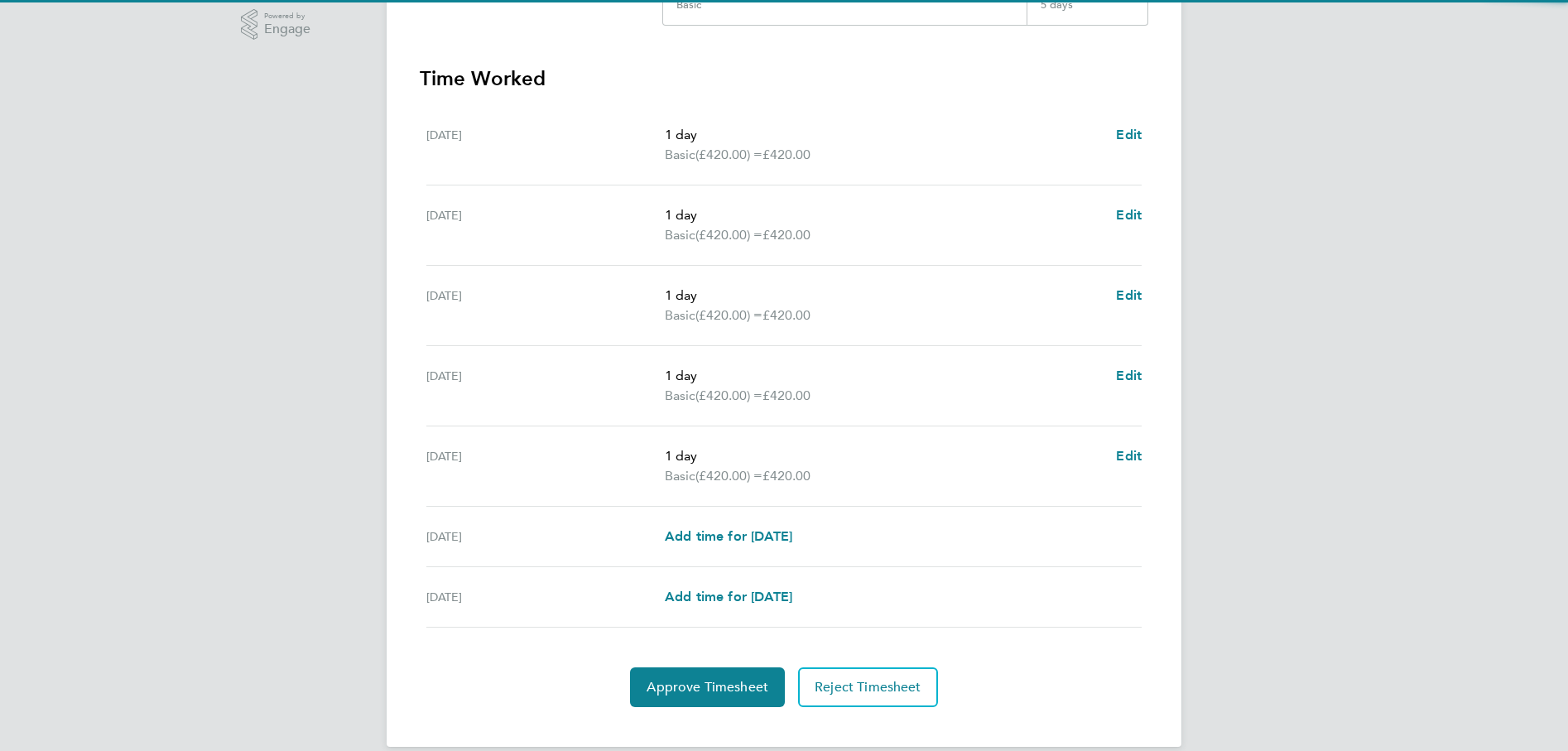
scroll to position [446, 0]
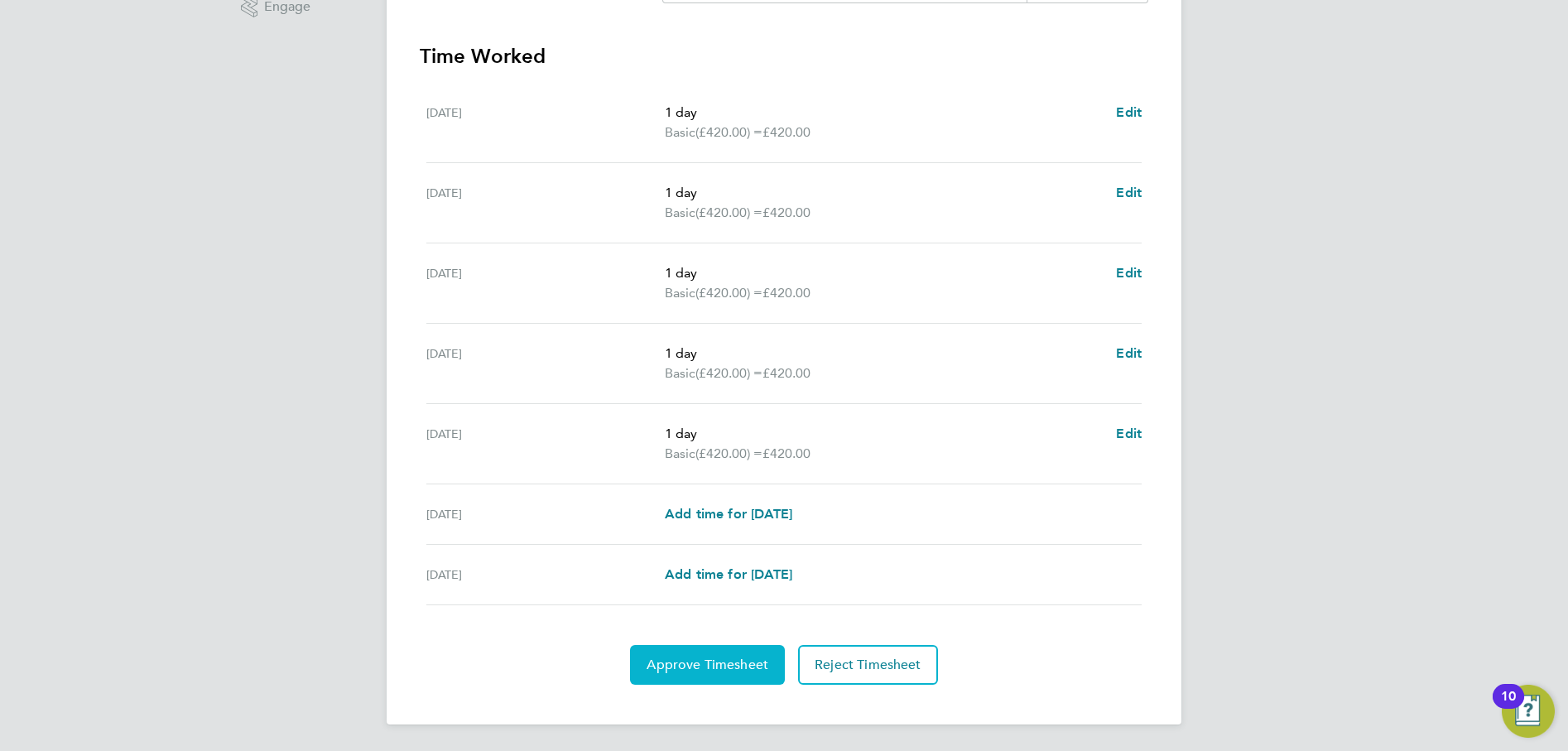
click at [716, 654] on button "Approve Timesheet" at bounding box center [708, 665] width 155 height 40
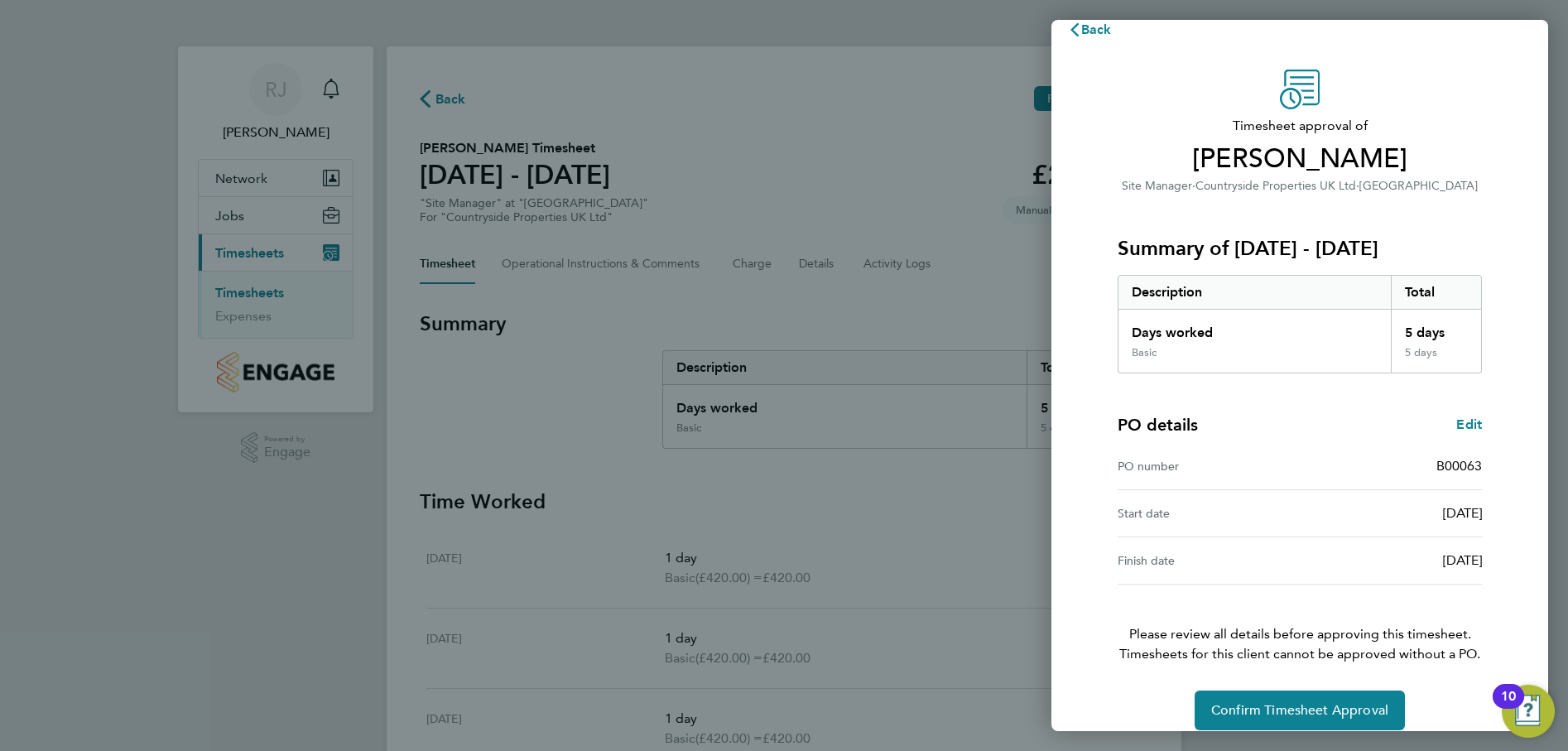
scroll to position [43, 0]
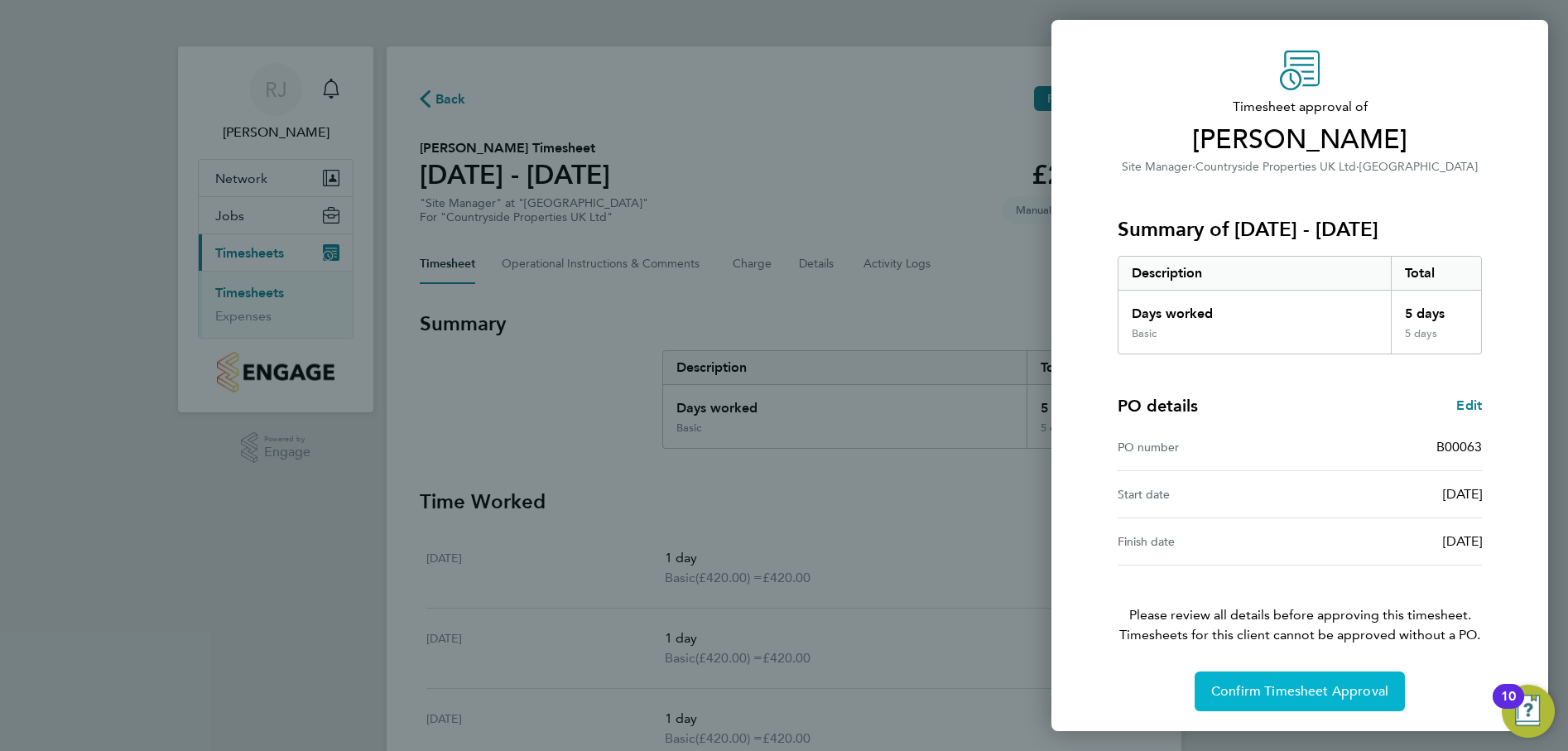
click at [1309, 694] on span "Confirm Timesheet Approval" at bounding box center [1300, 691] width 177 height 16
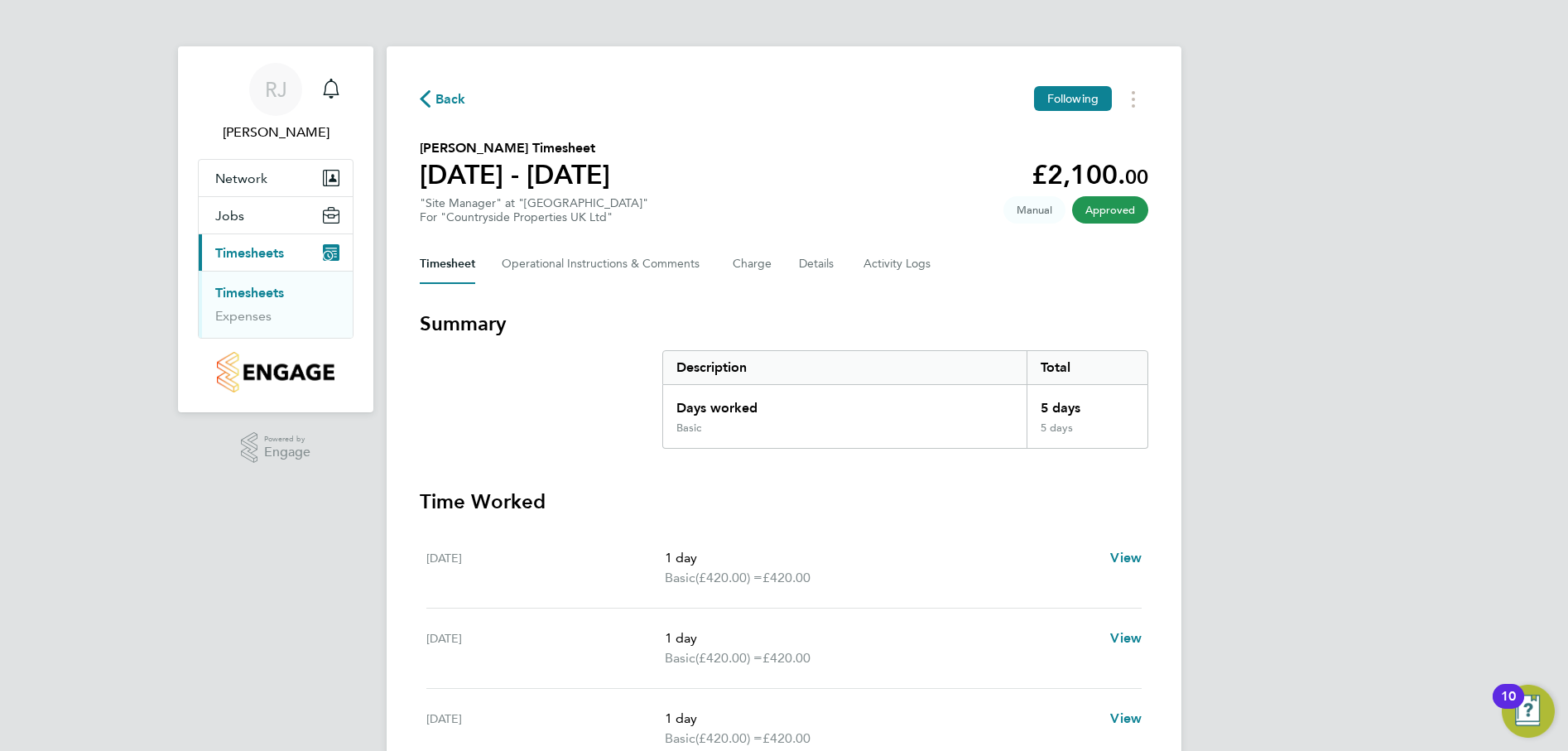
click at [259, 283] on ul "Timesheets Expenses" at bounding box center [275, 304] width 154 height 67
click at [264, 295] on link "Timesheets" at bounding box center [249, 293] width 69 height 16
